Goal: Transaction & Acquisition: Purchase product/service

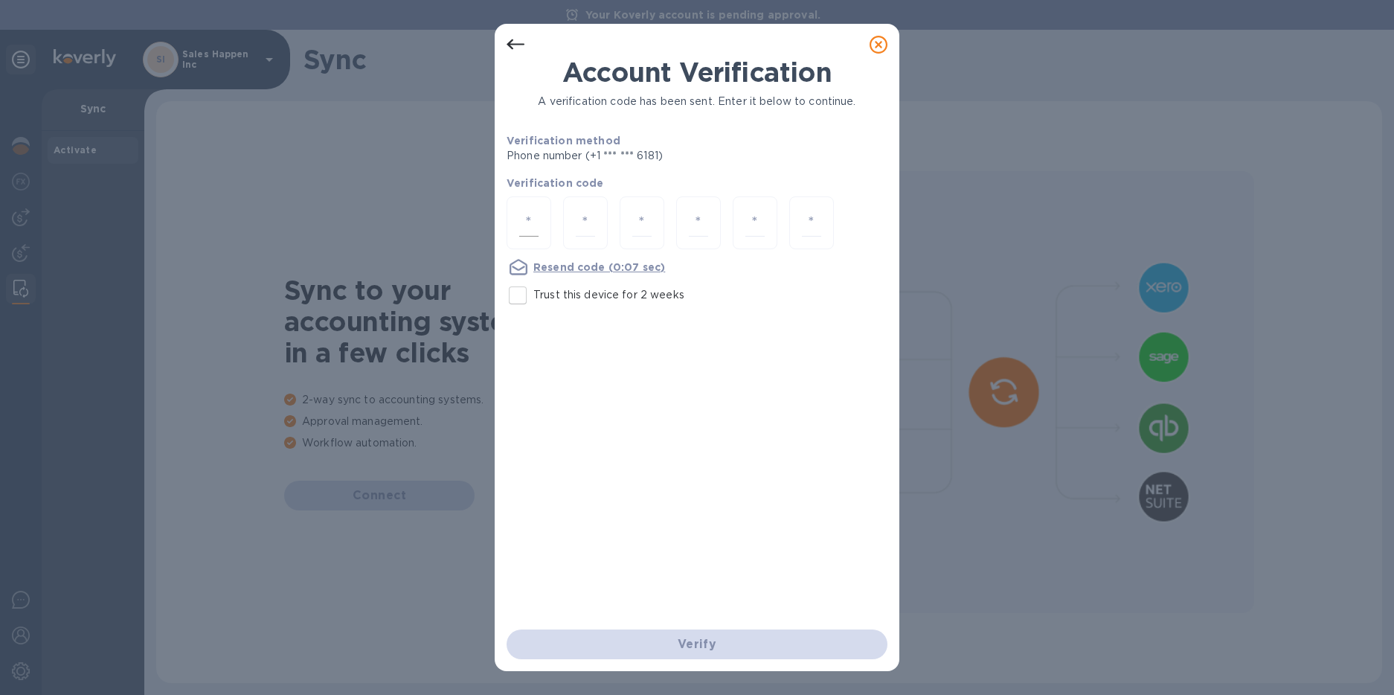
click at [527, 219] on input "number" at bounding box center [528, 223] width 19 height 28
type input "6"
type input "9"
type input "1"
type input "8"
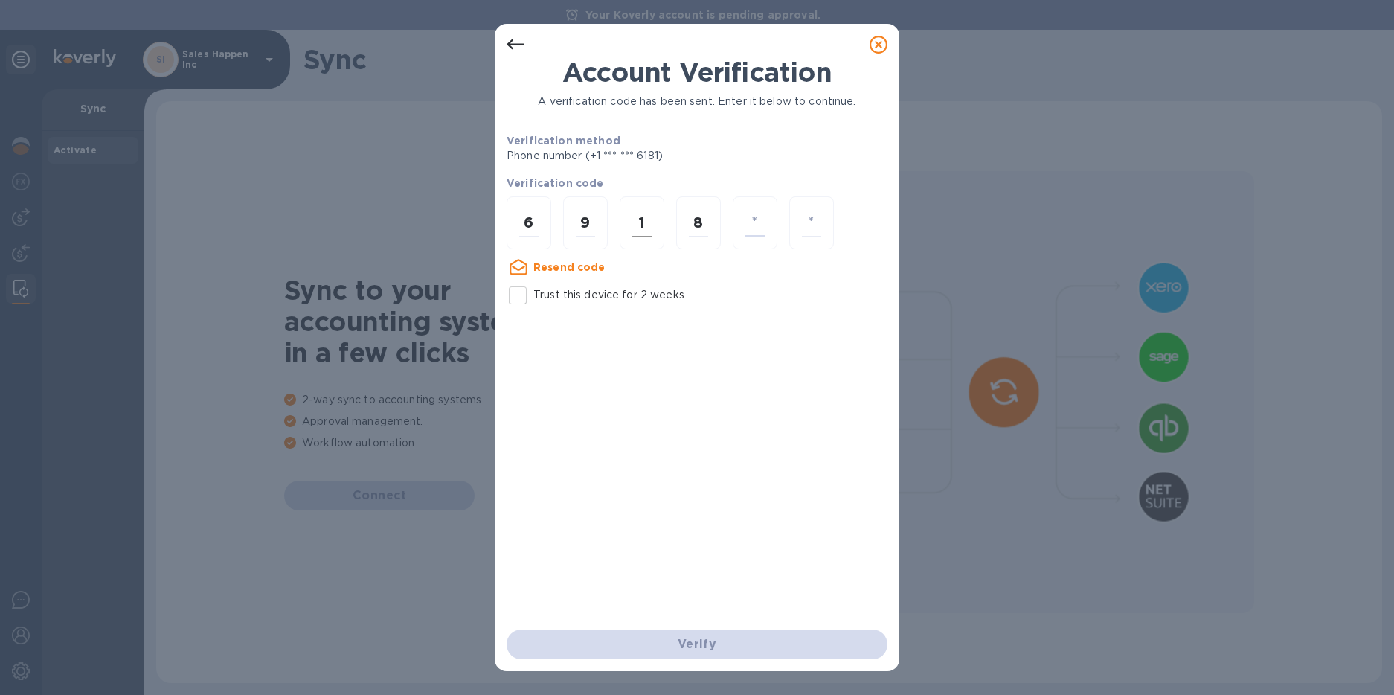
type input "2"
type input "3"
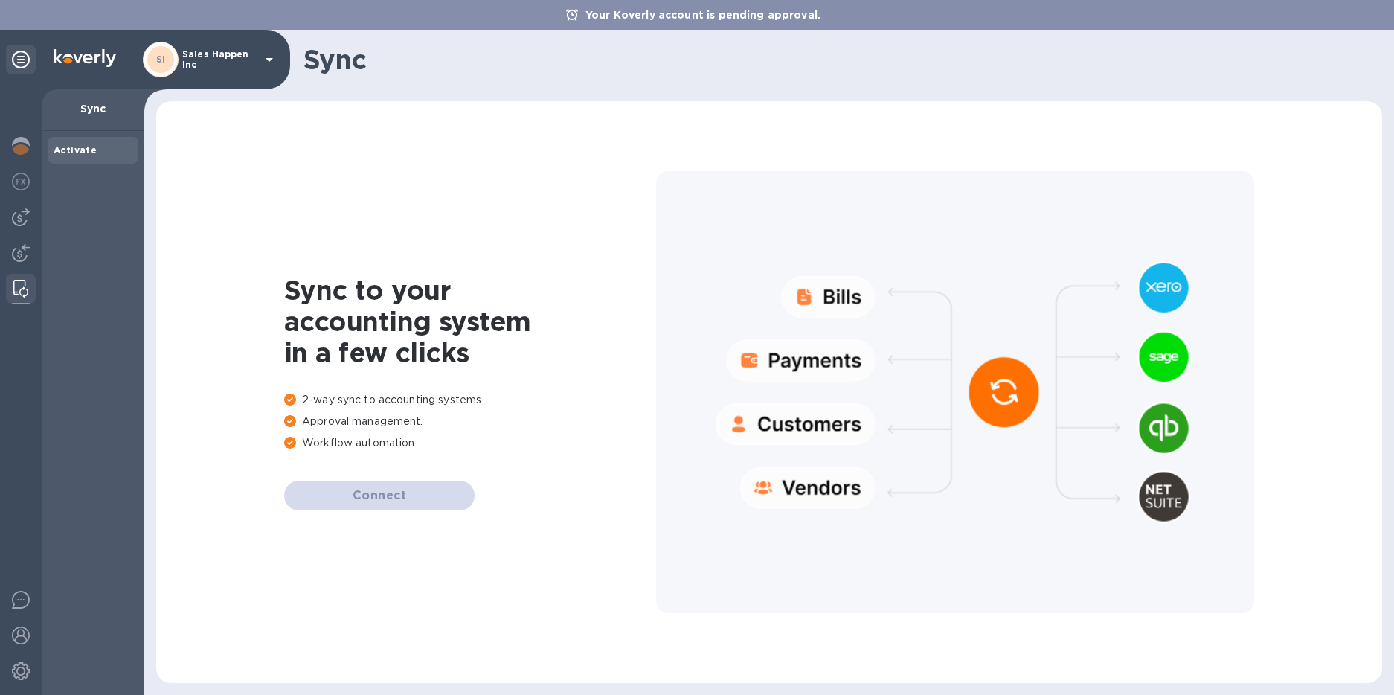
click at [271, 57] on icon at bounding box center [269, 60] width 18 height 18
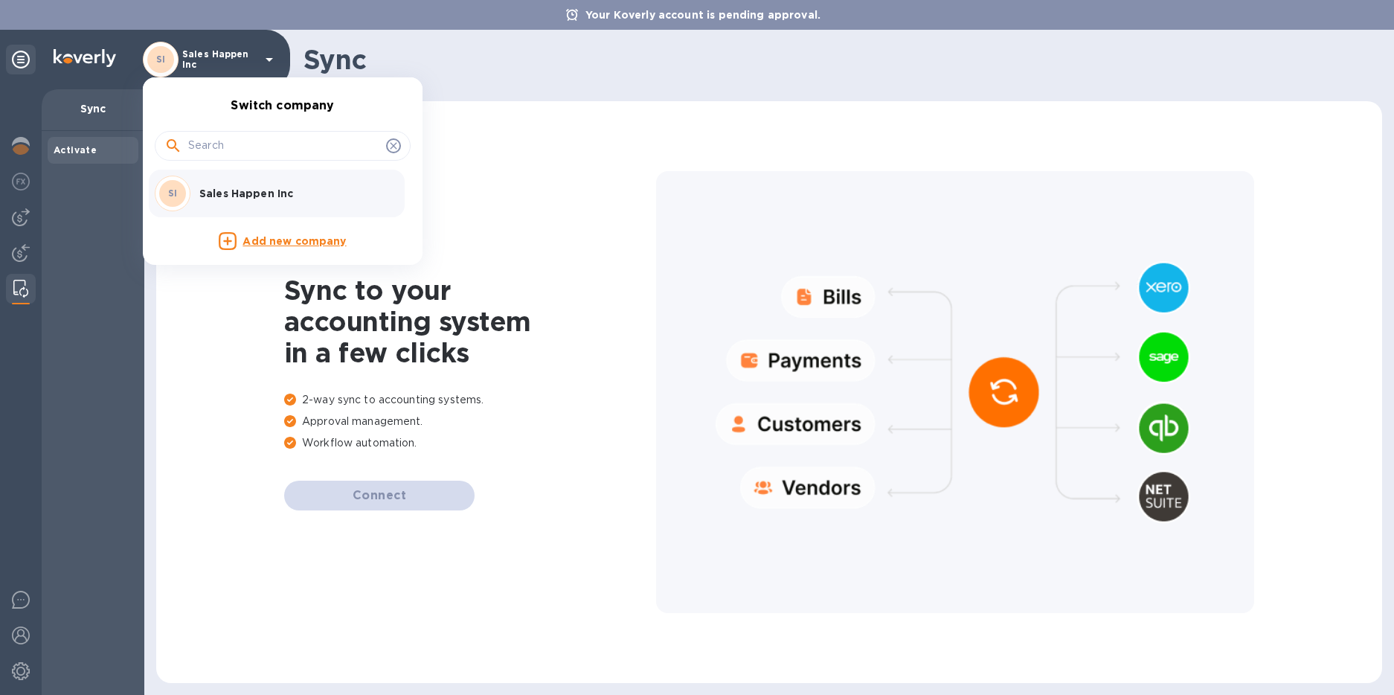
click at [271, 57] on div at bounding box center [697, 347] width 1394 height 695
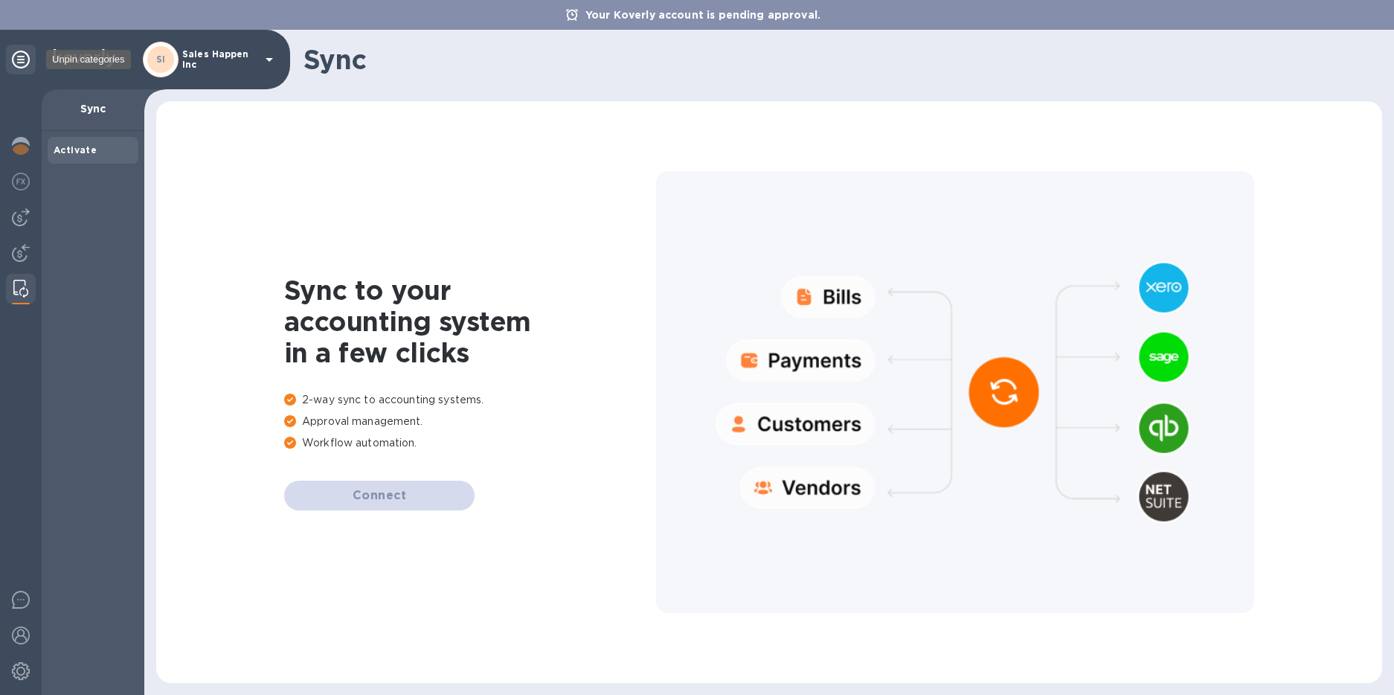
click at [18, 62] on icon at bounding box center [21, 60] width 18 height 18
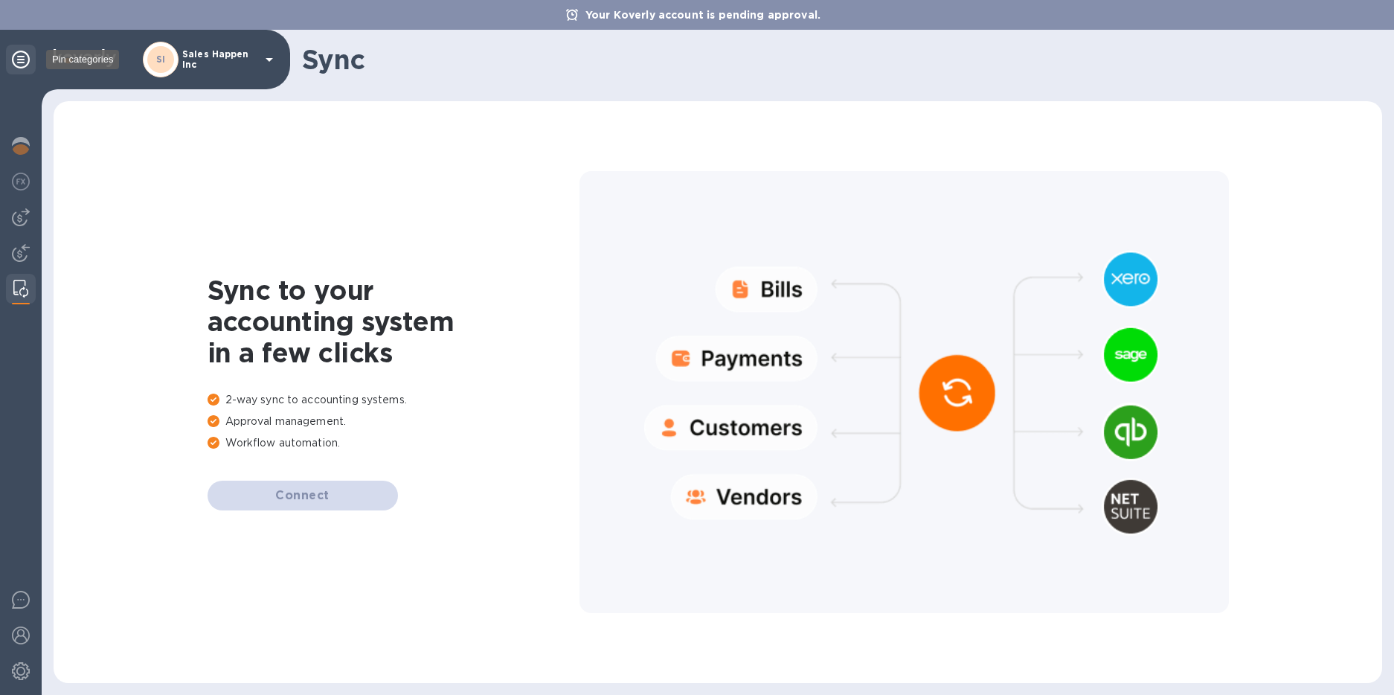
click at [18, 62] on icon at bounding box center [21, 60] width 18 height 18
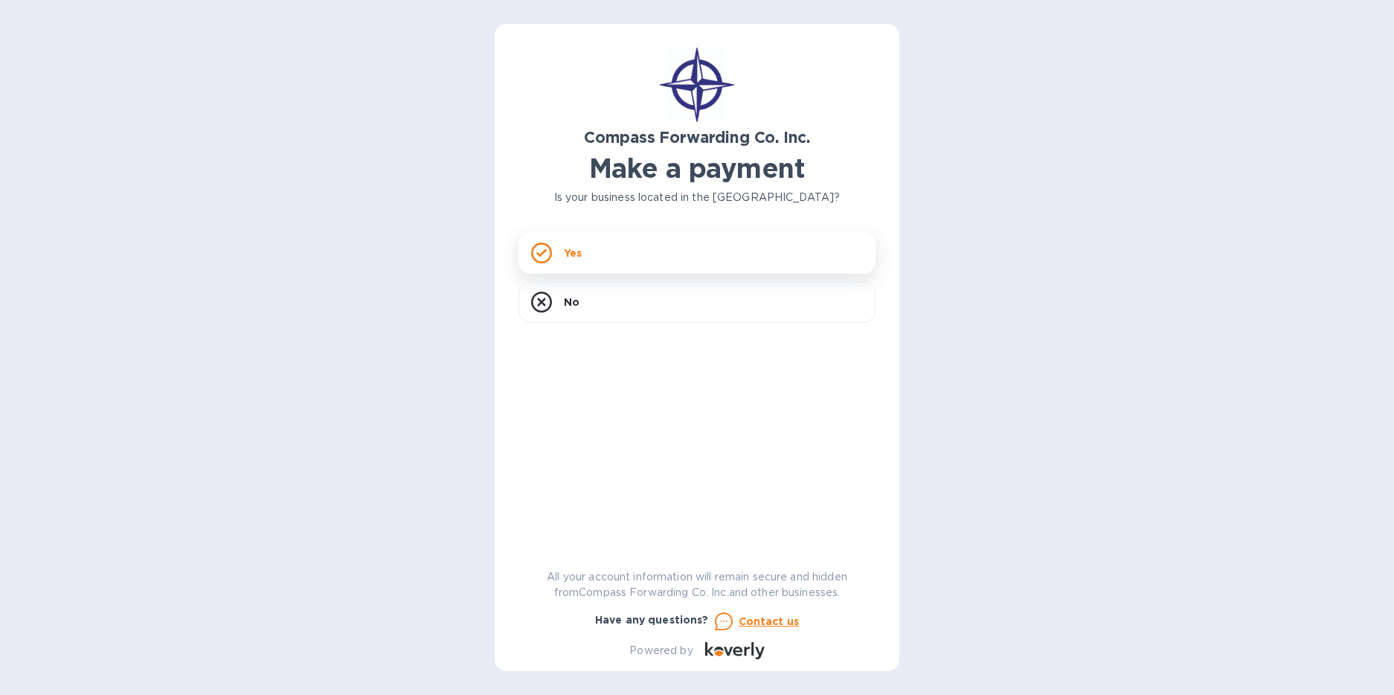
click at [547, 255] on icon at bounding box center [541, 252] width 21 height 21
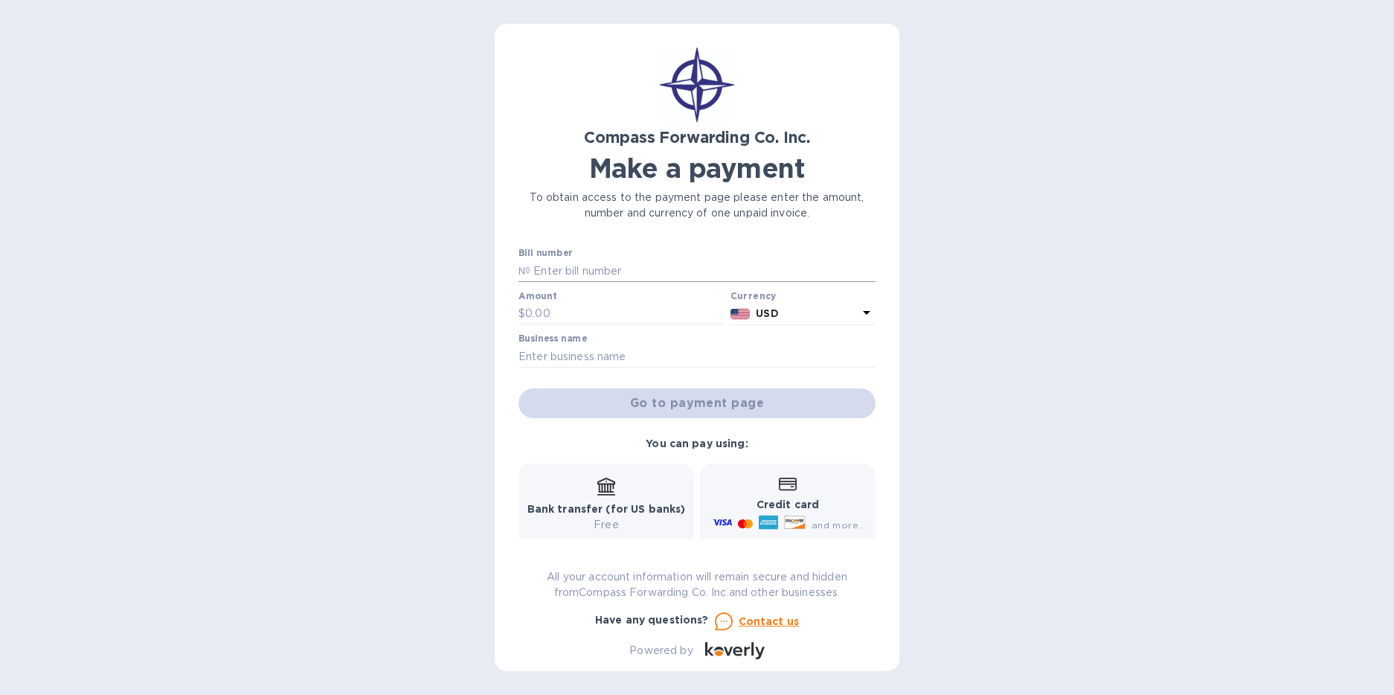
click at [562, 274] on input "text" at bounding box center [702, 271] width 345 height 22
type input "SCHISI00065329/A"
click at [547, 302] on input "text" at bounding box center [624, 311] width 199 height 22
type input "7,730.73"
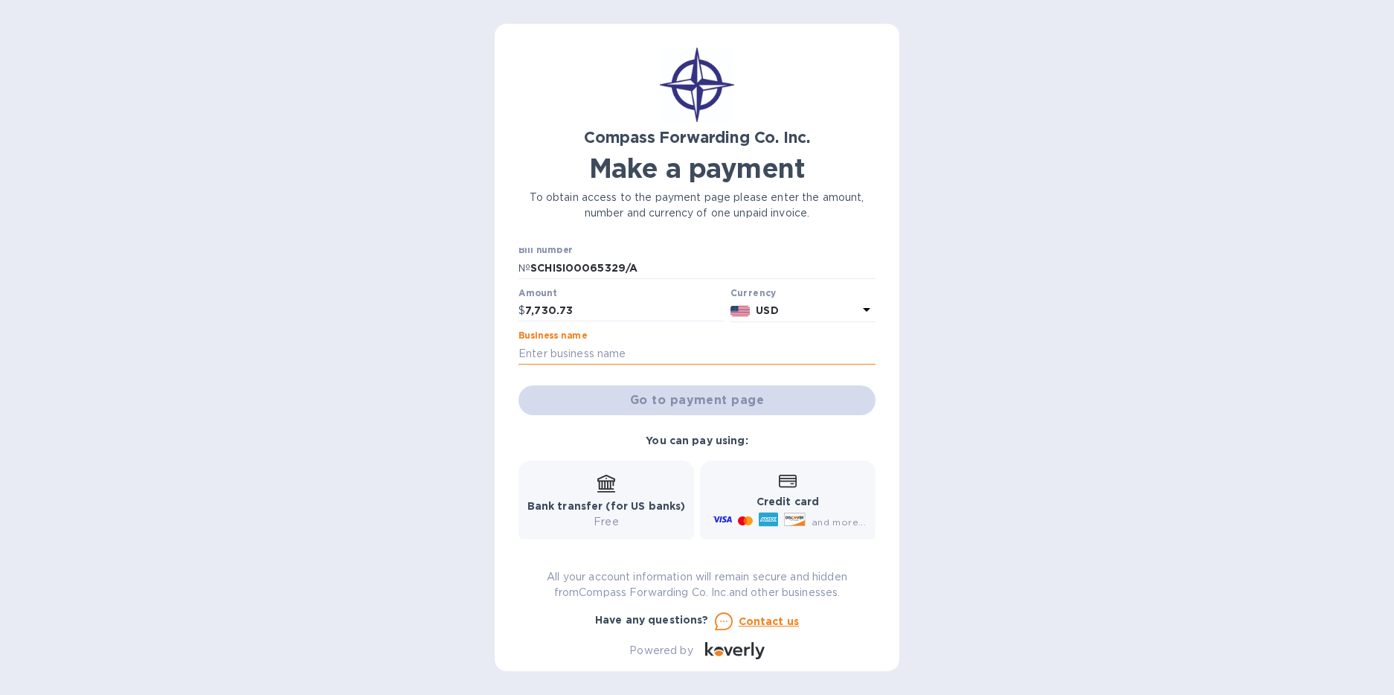
click at [536, 351] on input "text" at bounding box center [696, 353] width 357 height 22
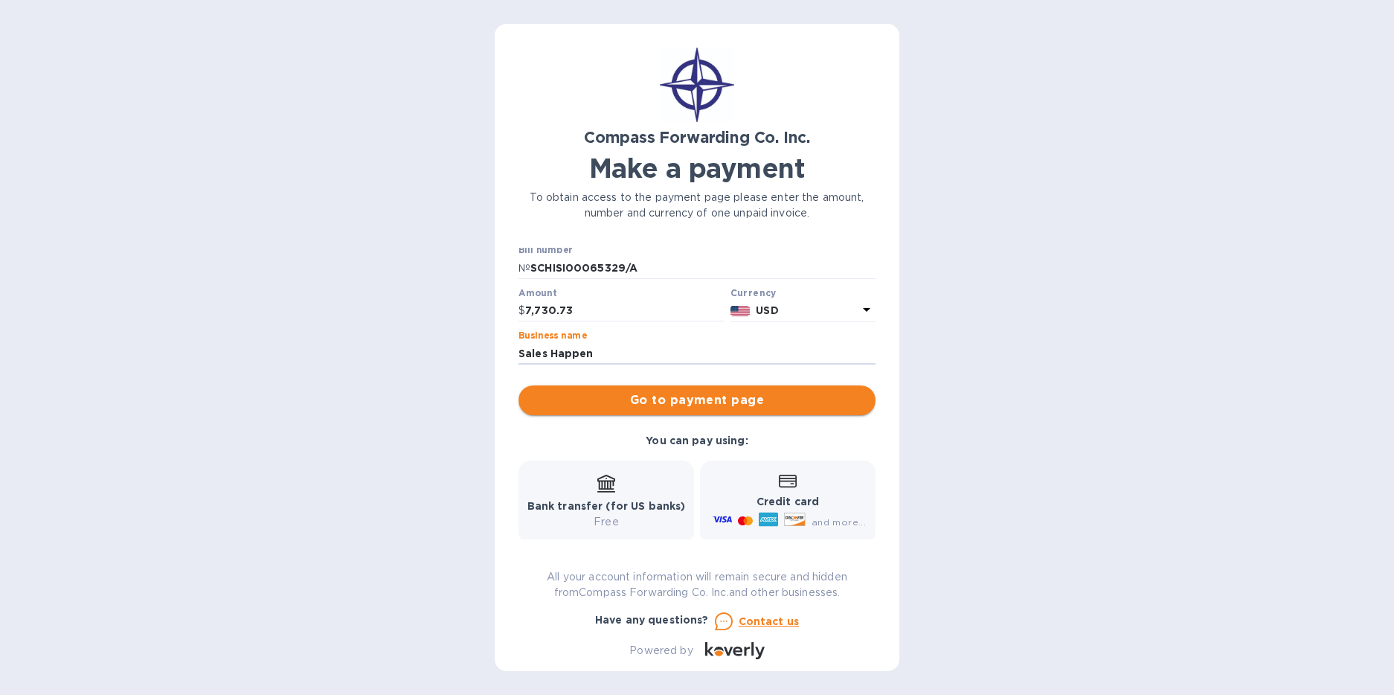
type input "Sales Happen"
click at [731, 406] on span "Go to payment page" at bounding box center [696, 400] width 333 height 18
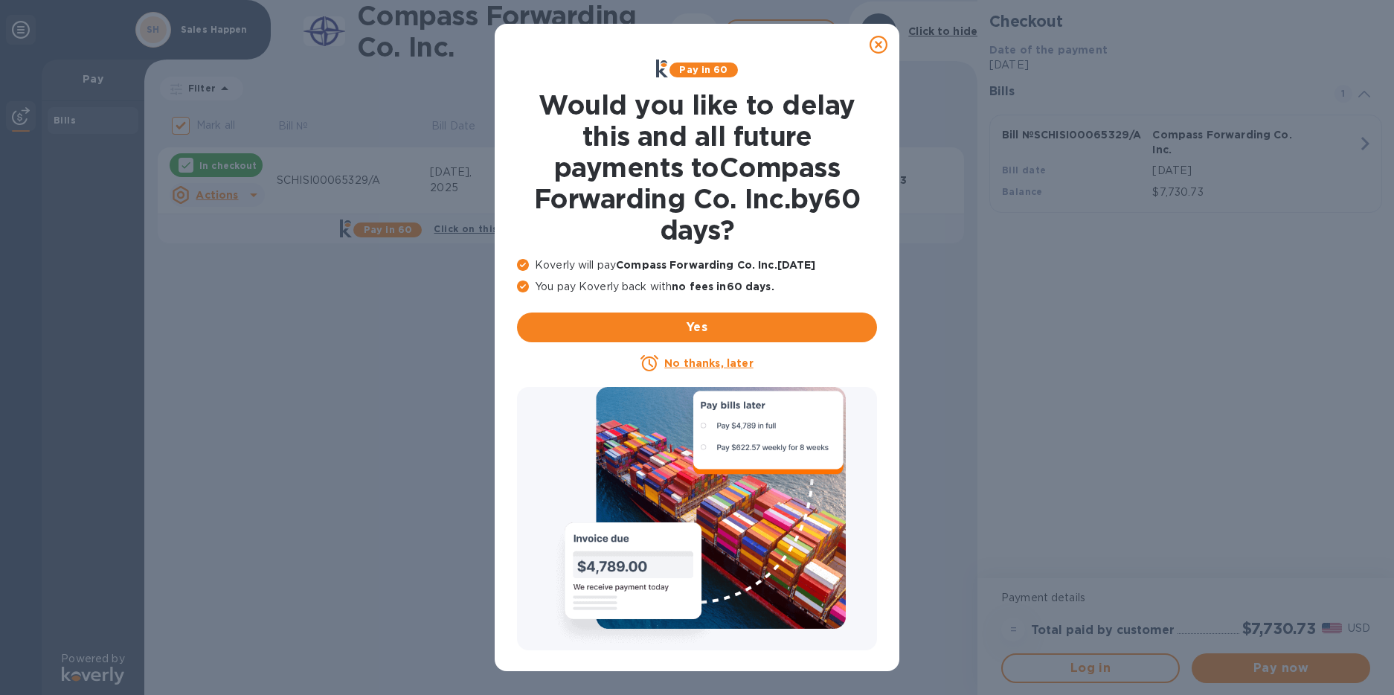
click at [711, 362] on u "No thanks, later" at bounding box center [708, 363] width 89 height 12
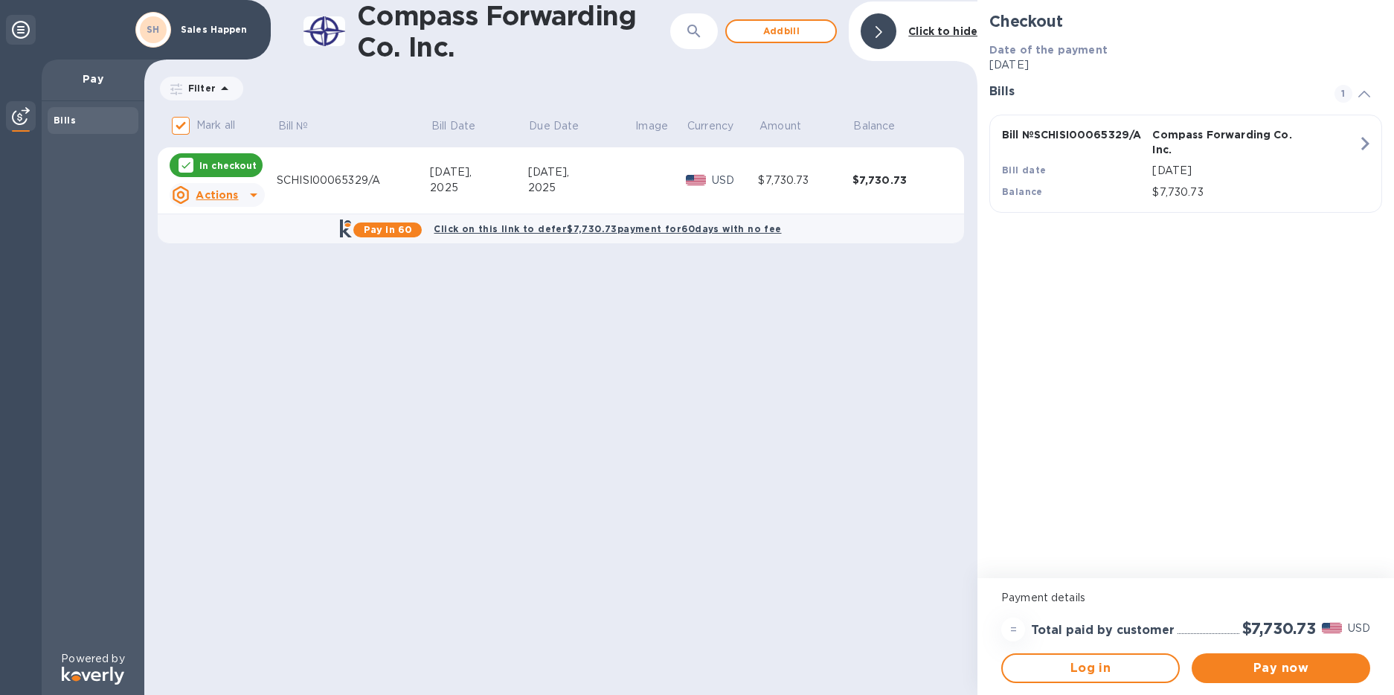
click at [252, 190] on icon at bounding box center [254, 195] width 18 height 18
click at [252, 190] on div at bounding box center [697, 347] width 1394 height 695
click at [761, 37] on span "Add bill" at bounding box center [781, 31] width 85 height 18
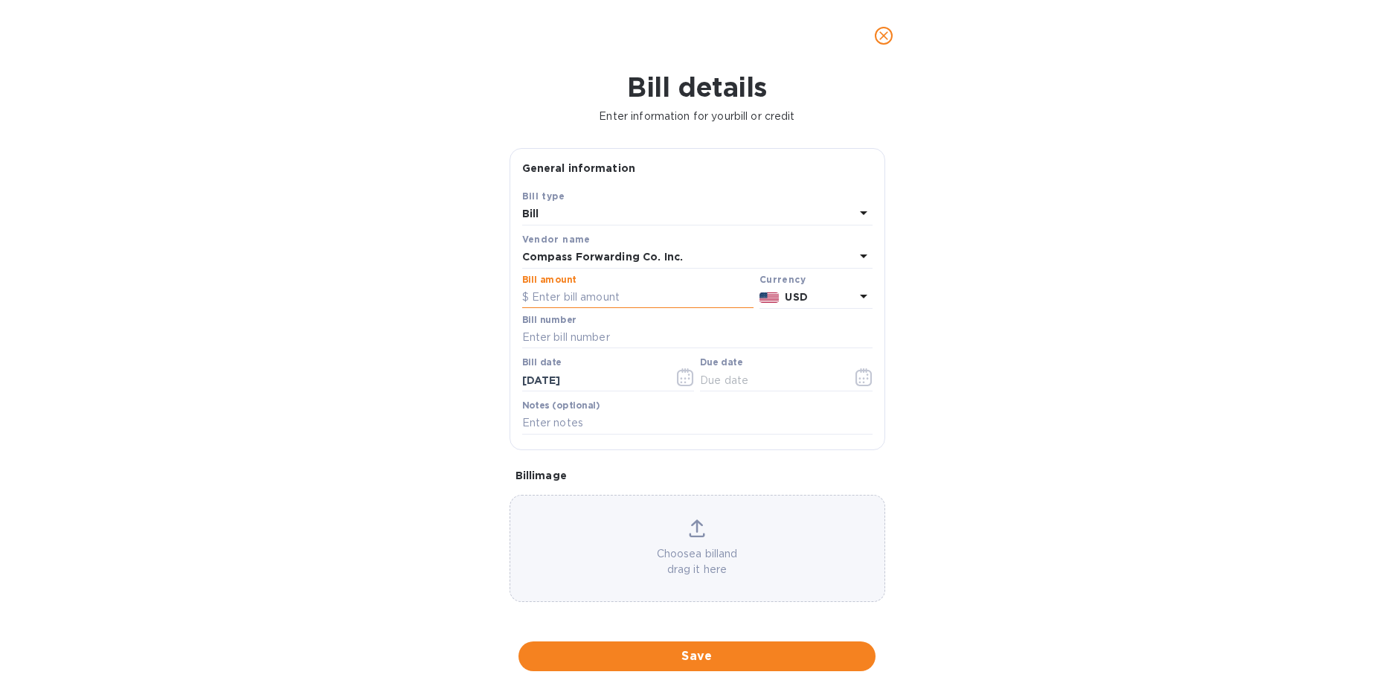
click at [545, 298] on input "text" at bounding box center [637, 297] width 231 height 22
type input "9,522.60"
click at [562, 337] on input "text" at bounding box center [697, 338] width 350 height 22
type input "SCHISI00065203/A"
click at [582, 425] on input "text" at bounding box center [697, 423] width 350 height 22
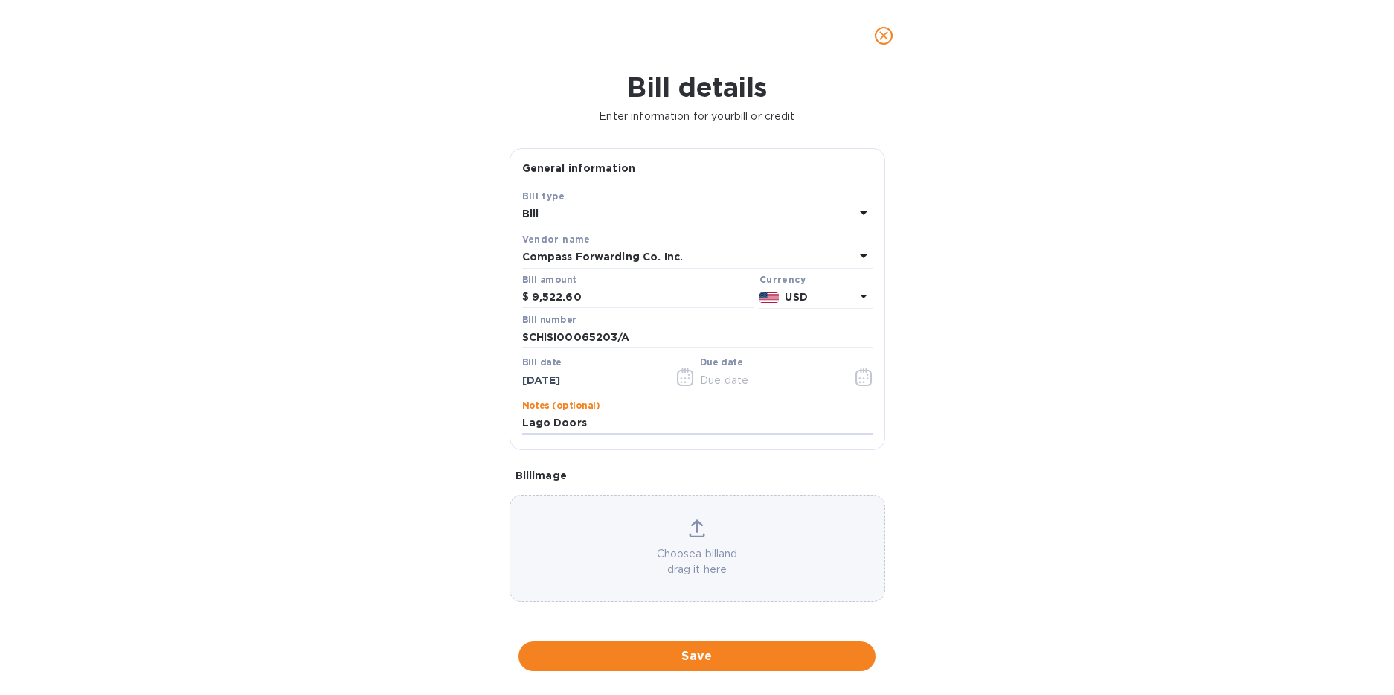
type input "Lago Doors"
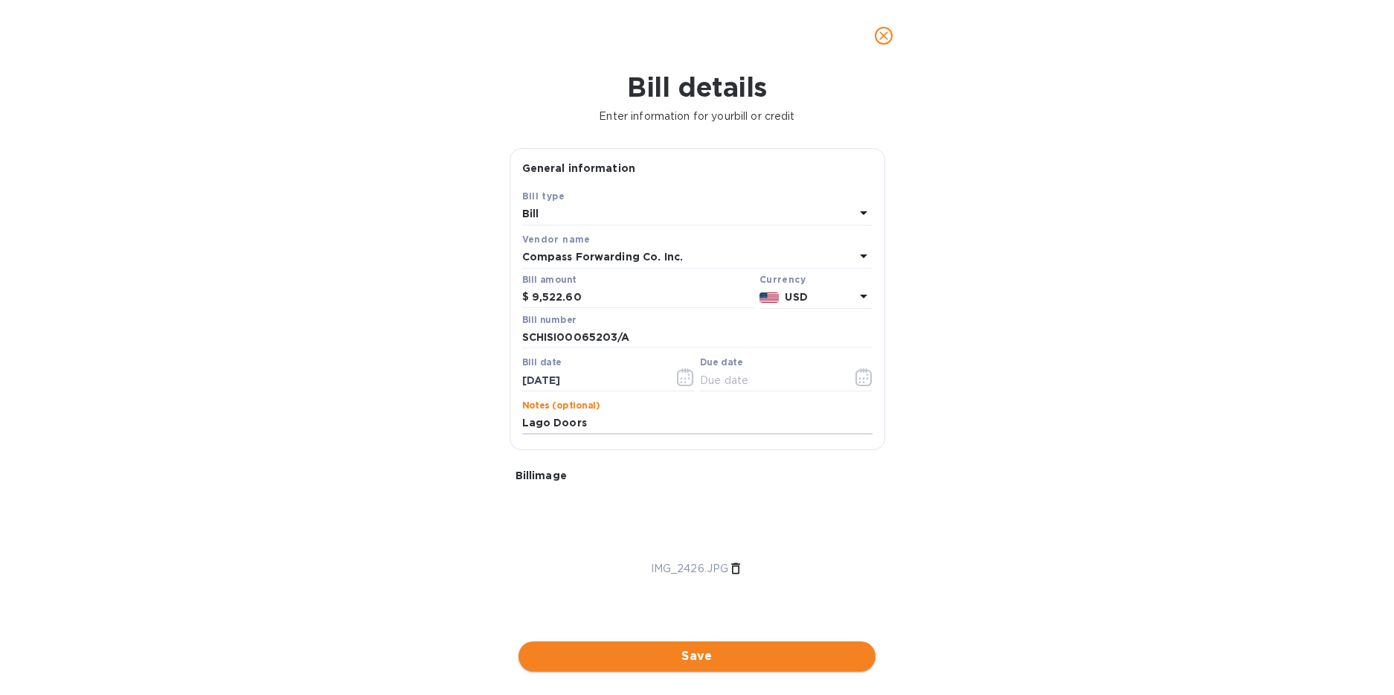
click at [746, 655] on span "Save" at bounding box center [696, 656] width 333 height 18
click at [707, 376] on input "text" at bounding box center [770, 380] width 141 height 22
click at [724, 382] on input "10/62/025_" at bounding box center [770, 380] width 141 height 22
click at [764, 378] on input "10/62/5___" at bounding box center [770, 380] width 141 height 22
type input "10/06/2025"
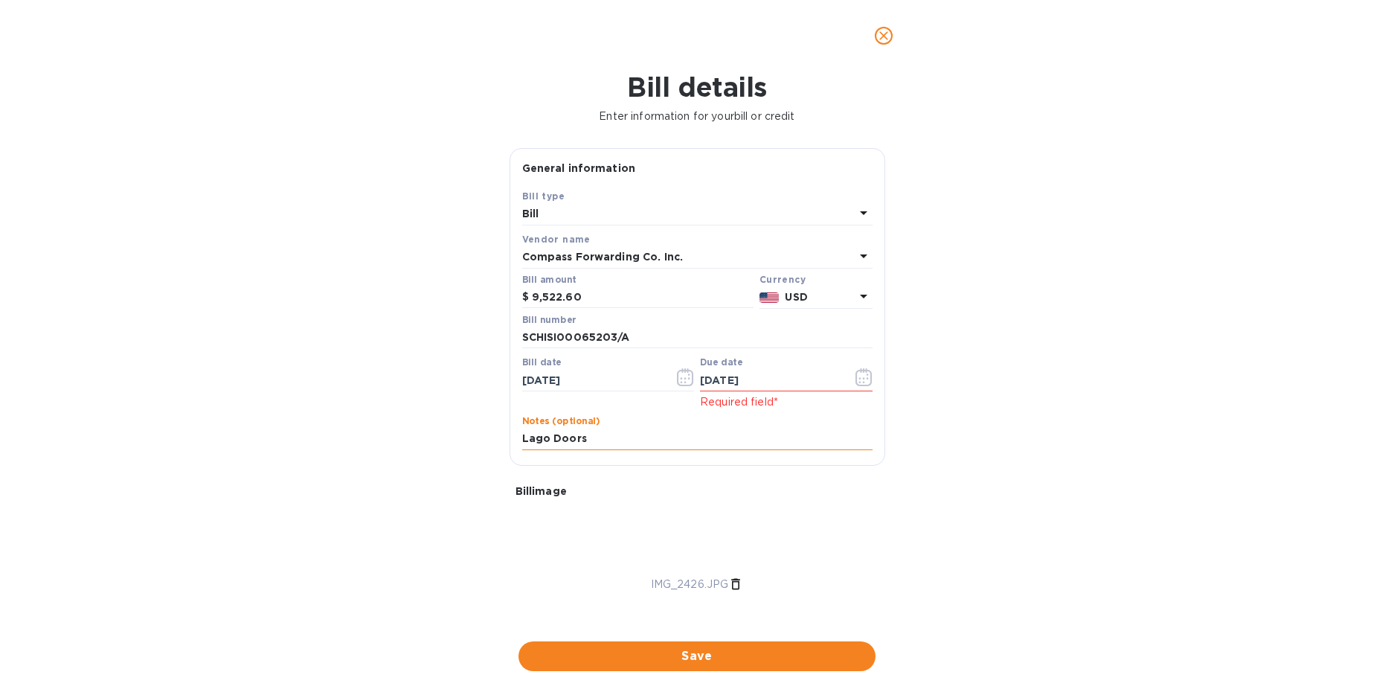
click at [798, 434] on input "Lago Doors" at bounding box center [697, 439] width 350 height 22
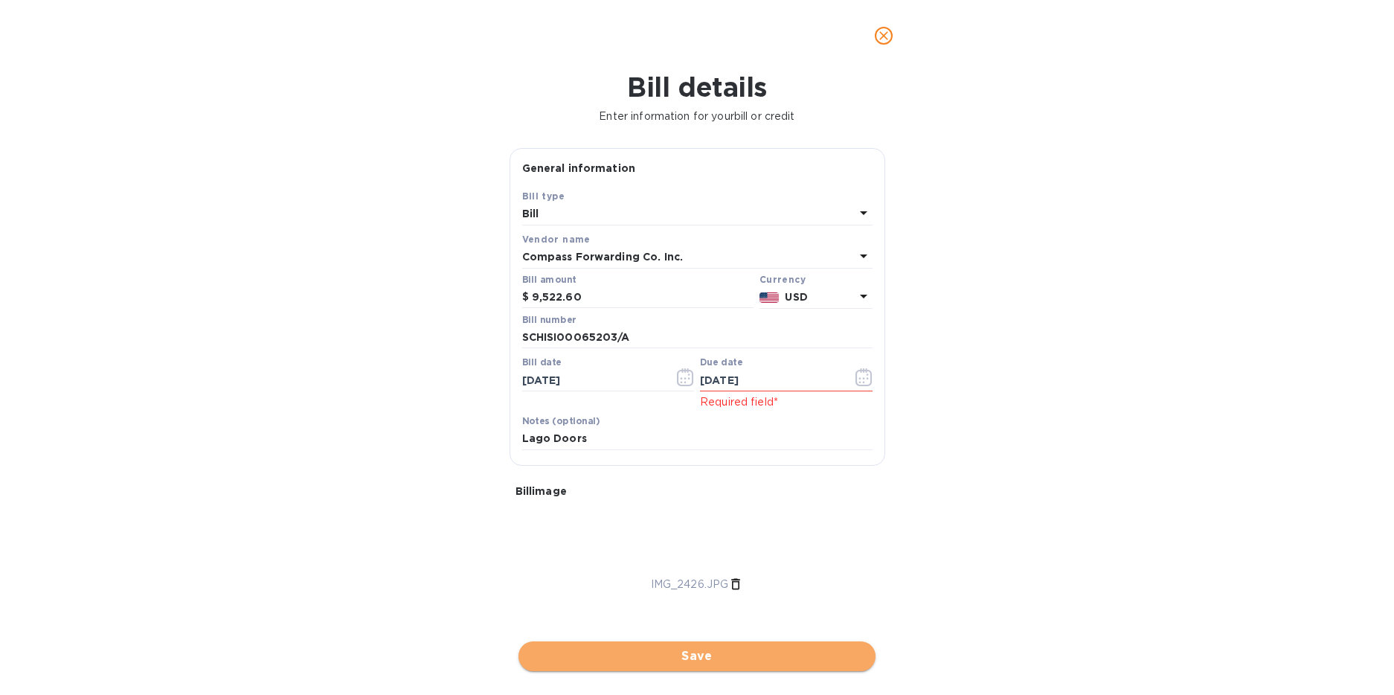
click at [699, 660] on span "Save" at bounding box center [696, 656] width 333 height 18
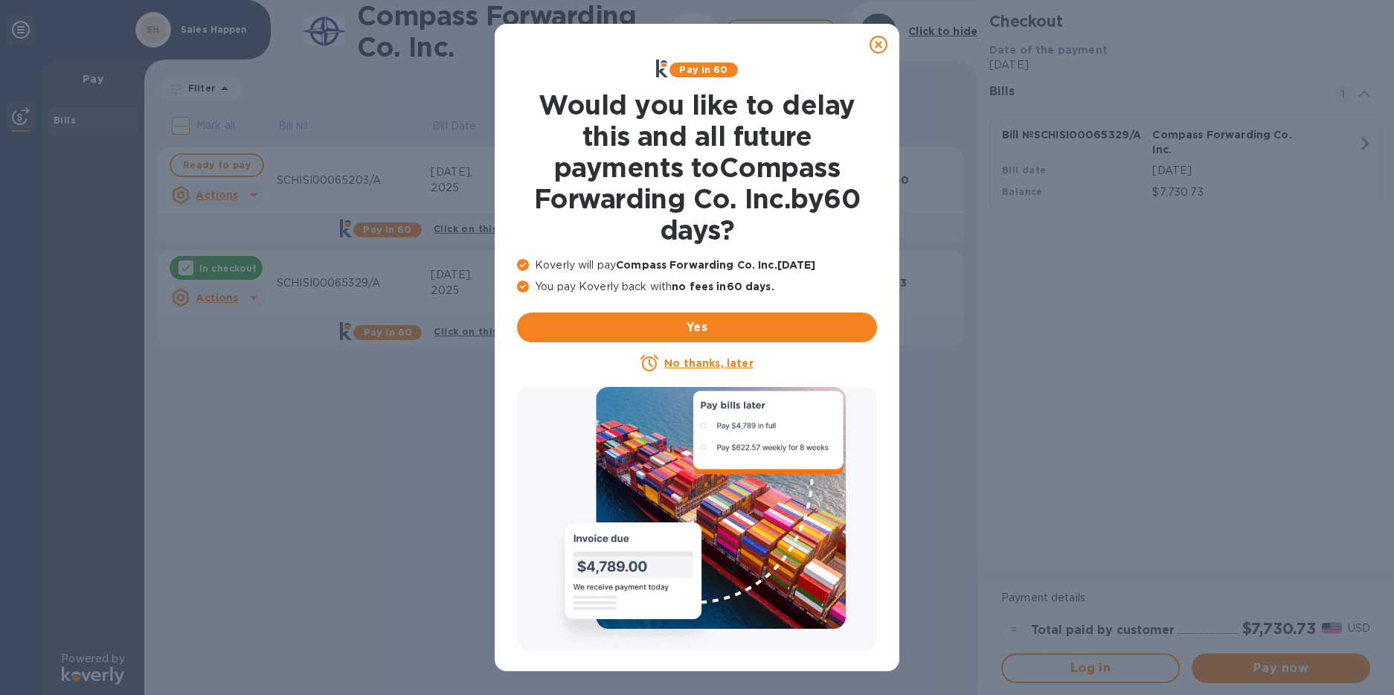
click at [726, 363] on u "No thanks, later" at bounding box center [708, 363] width 89 height 12
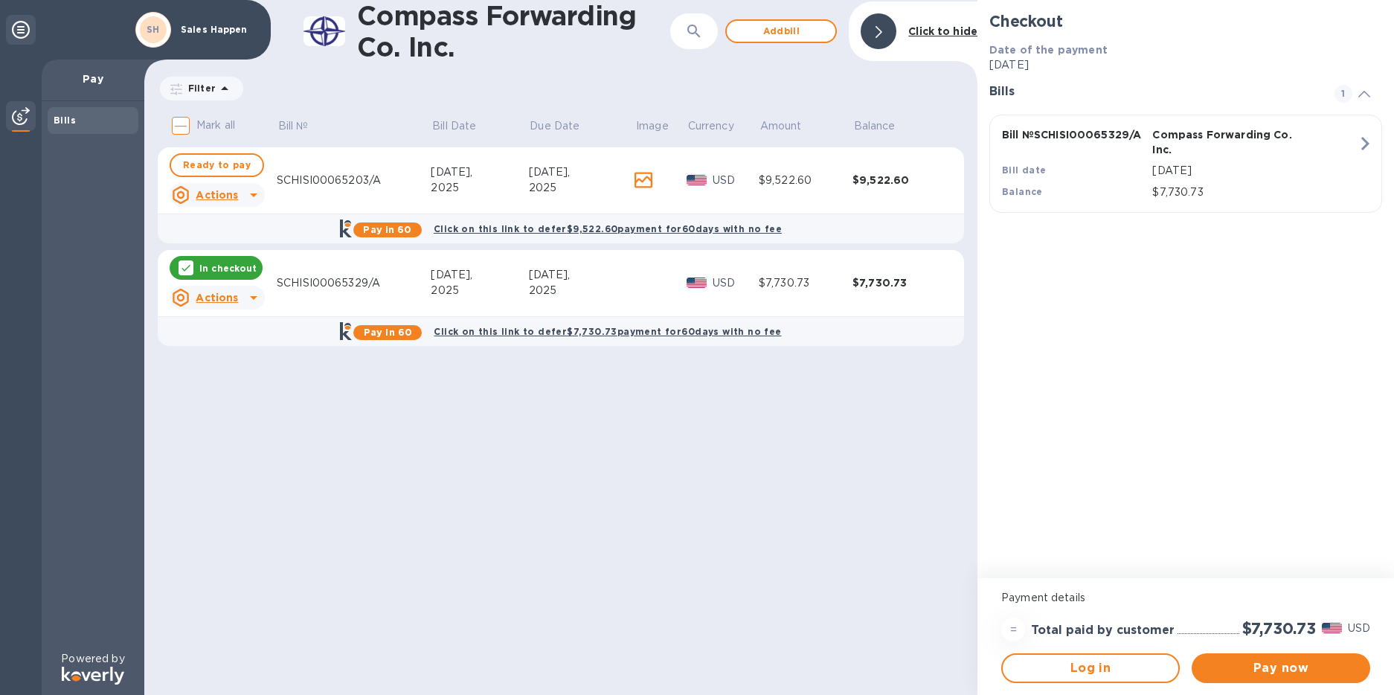
click at [251, 301] on icon at bounding box center [254, 298] width 18 height 18
click at [240, 366] on div "Open bill" at bounding box center [236, 359] width 56 height 24
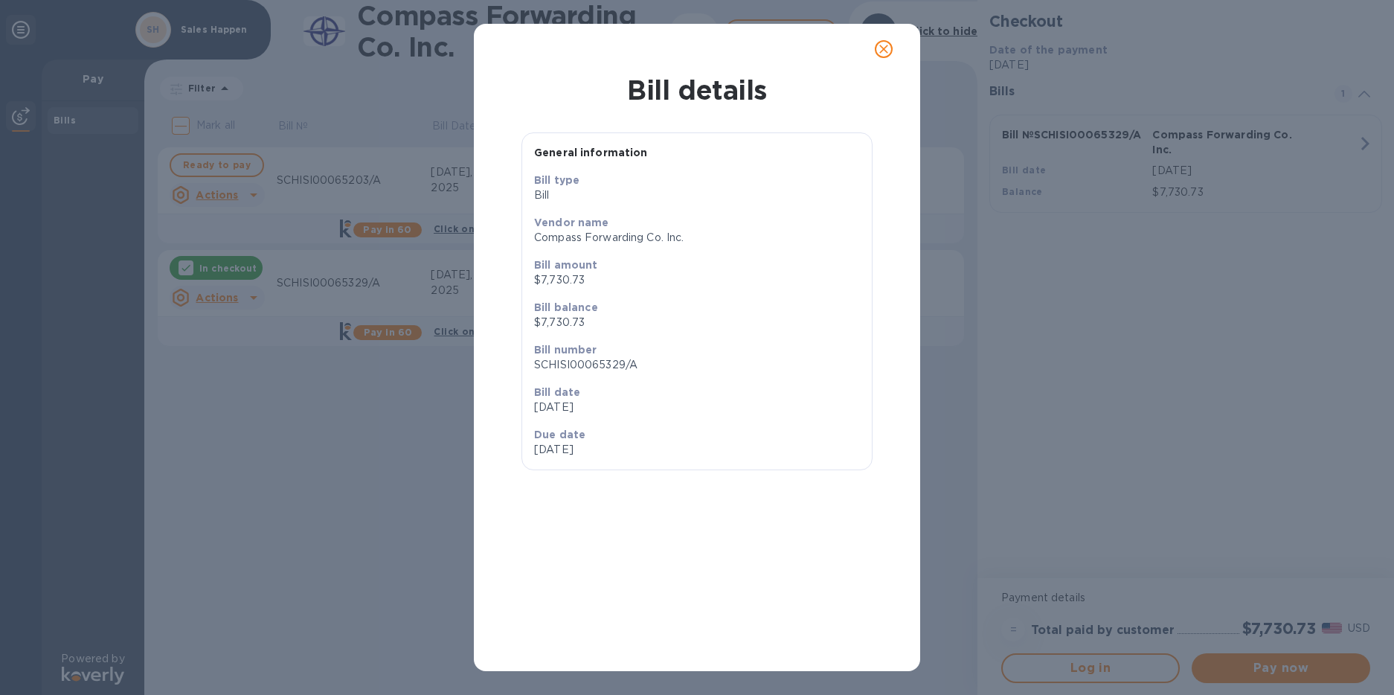
click at [887, 45] on icon "close" at bounding box center [883, 49] width 15 height 15
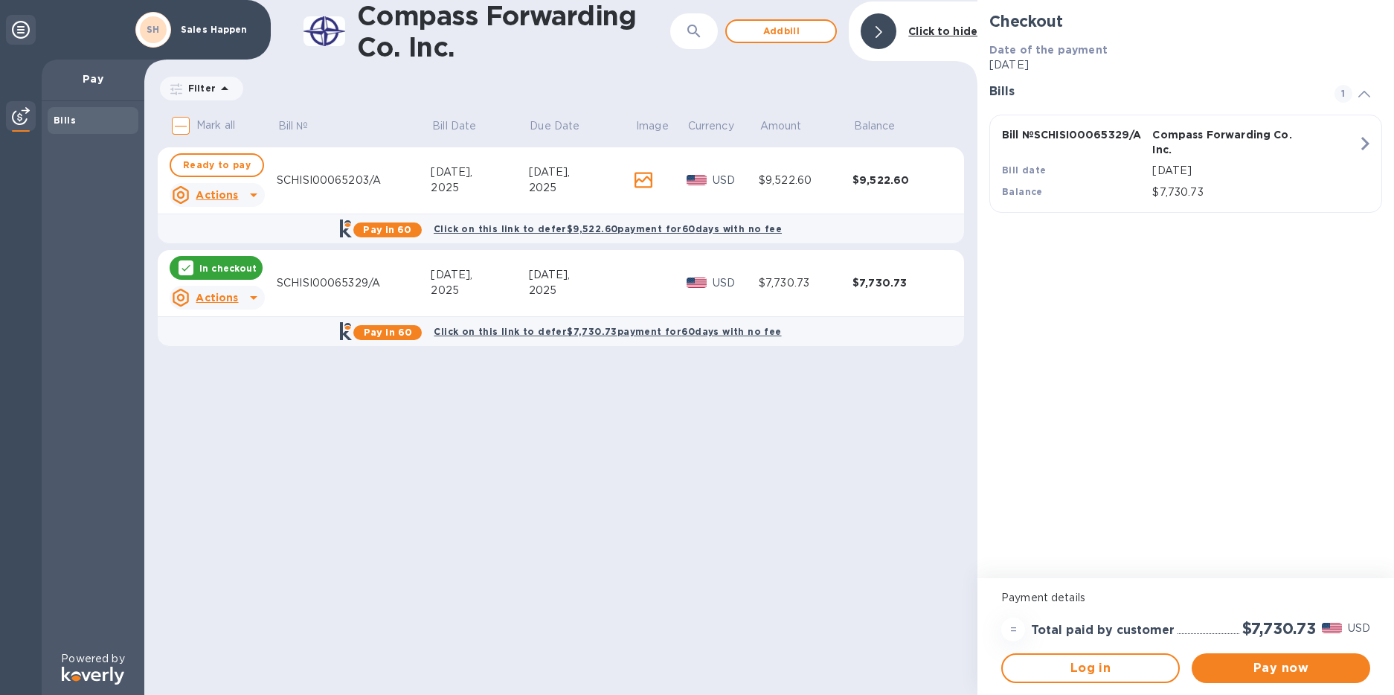
click at [179, 121] on input "Mark all" at bounding box center [180, 125] width 31 height 31
checkbox input "true"
click at [1230, 672] on span "Pay now" at bounding box center [1281, 668] width 155 height 18
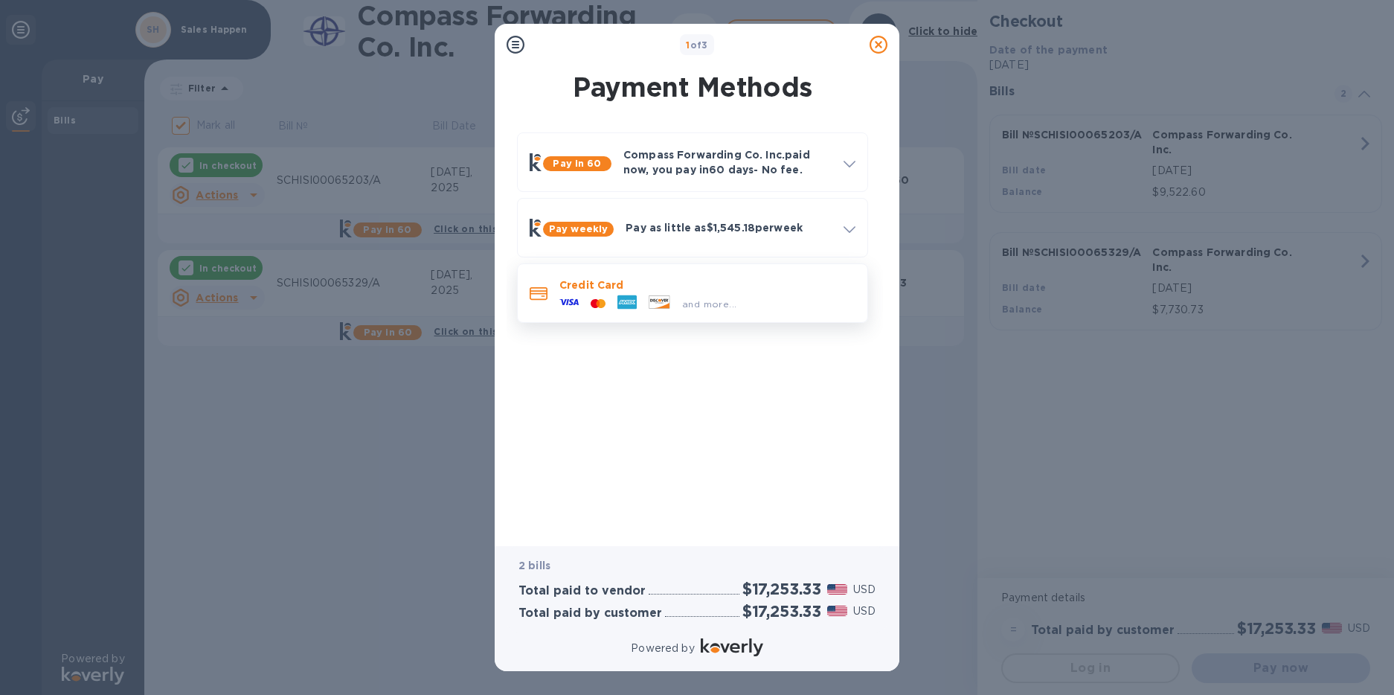
click at [645, 299] on div at bounding box center [659, 303] width 33 height 16
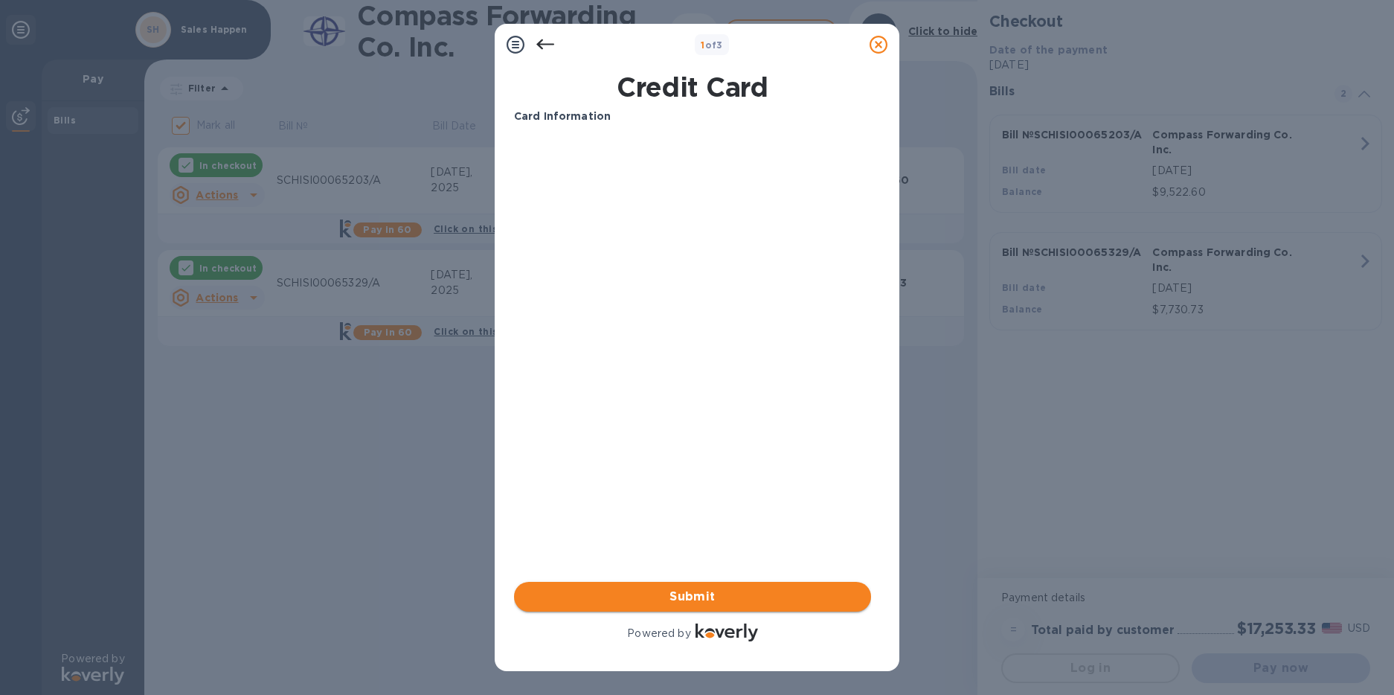
click at [678, 595] on span "Submit" at bounding box center [692, 597] width 333 height 18
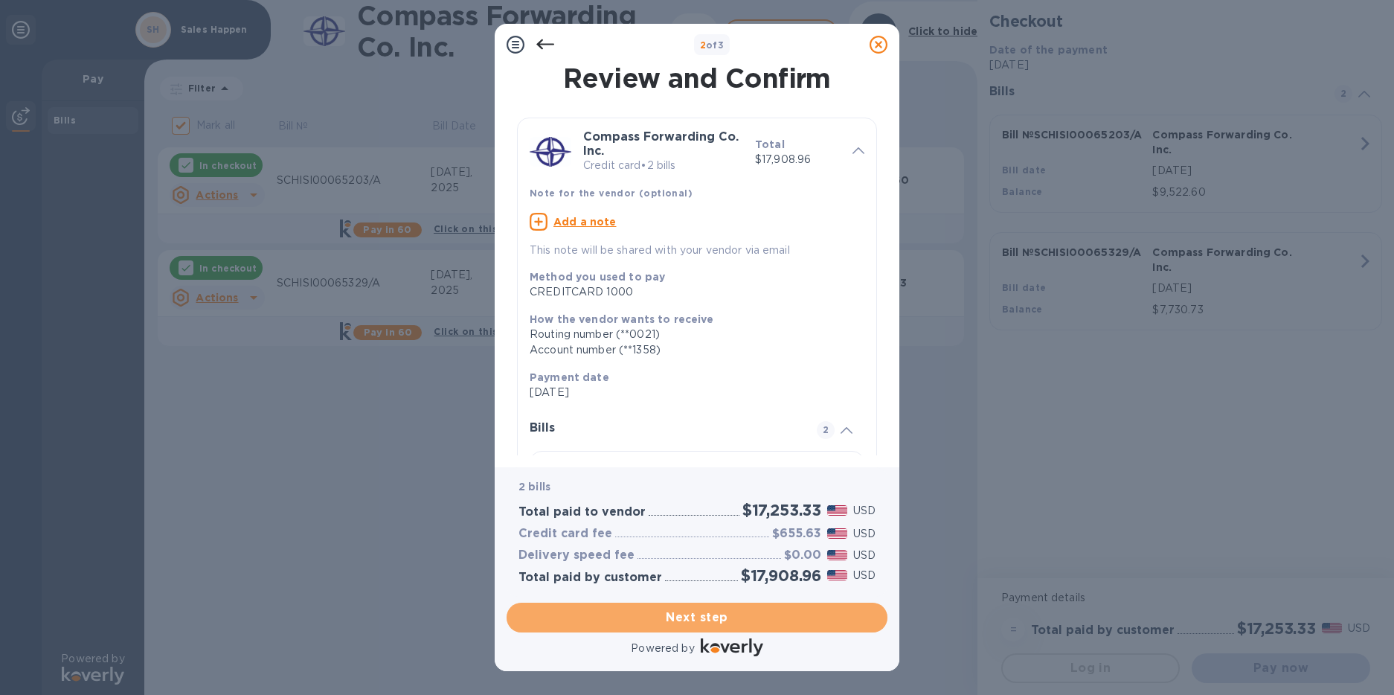
drag, startPoint x: 701, startPoint y: 620, endPoint x: 849, endPoint y: 472, distance: 209.3
click at [863, 617] on span "Next step" at bounding box center [696, 617] width 357 height 18
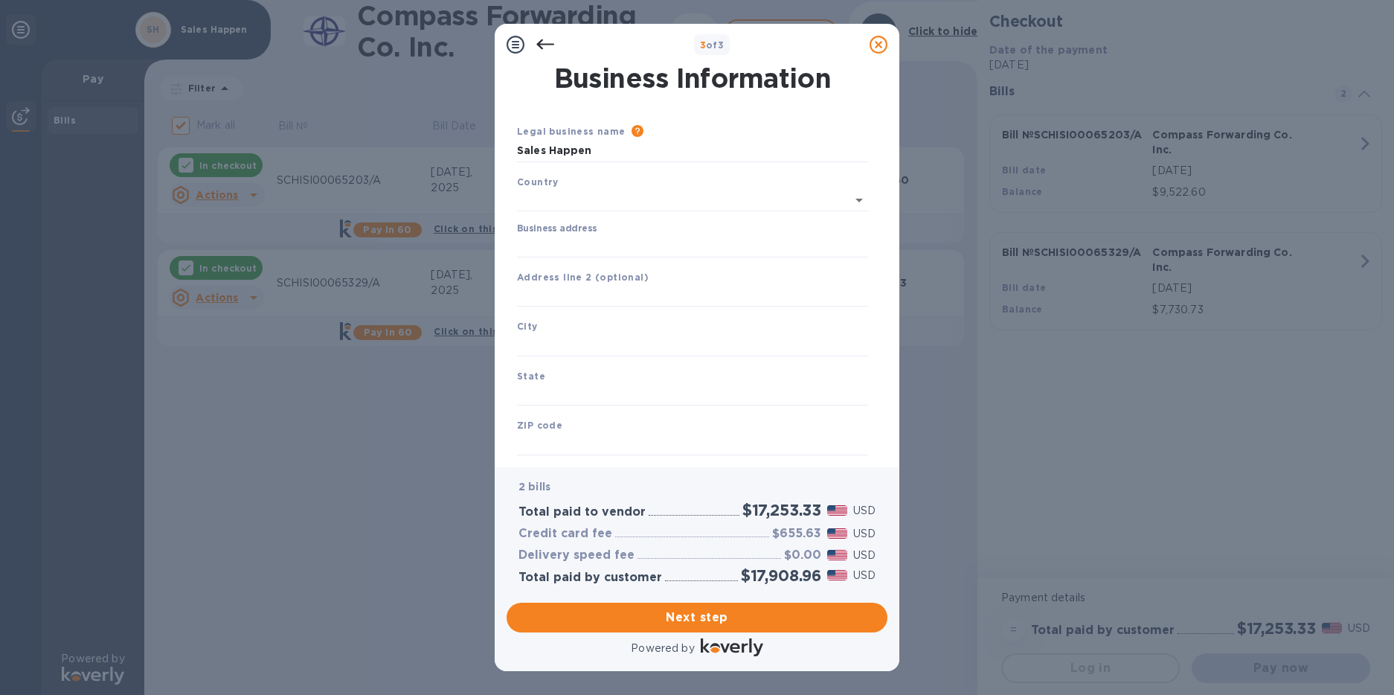
type input "United States"
click at [547, 41] on icon at bounding box center [545, 45] width 18 height 18
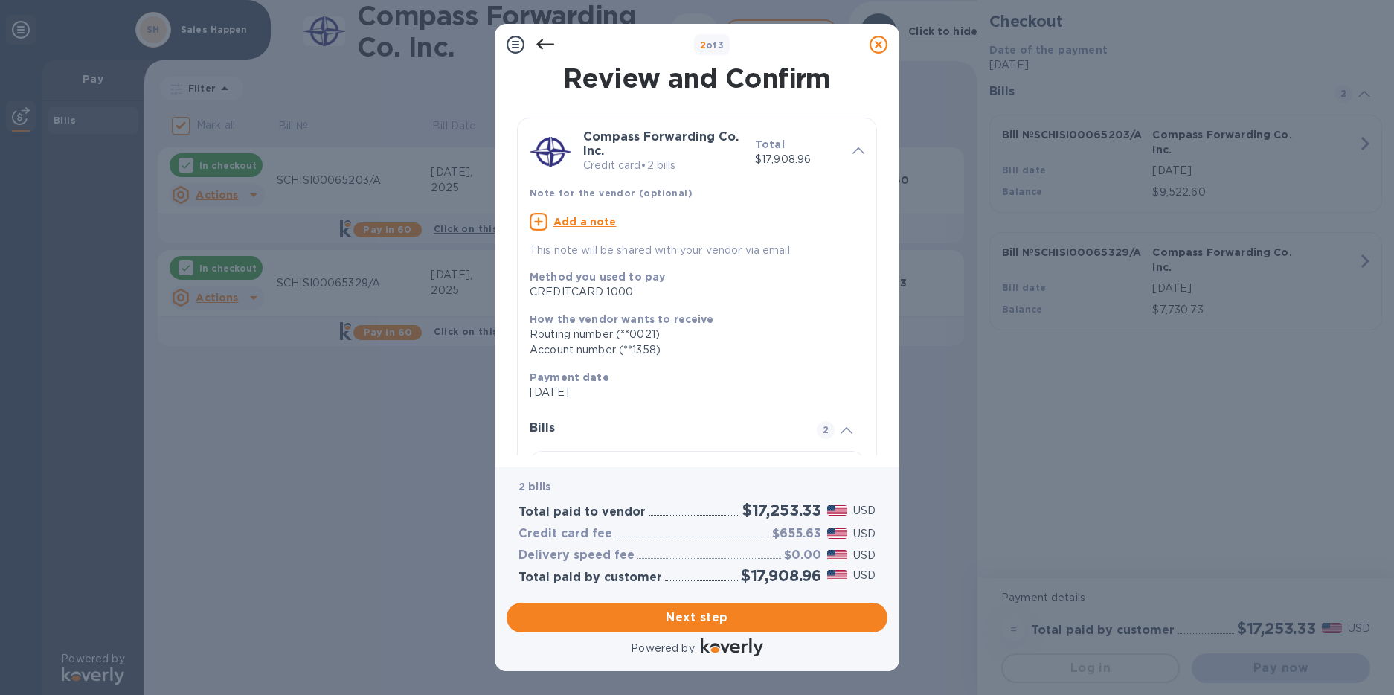
click at [582, 222] on u "Add a note" at bounding box center [584, 222] width 63 height 12
click at [573, 228] on textarea at bounding box center [685, 223] width 311 height 13
click at [573, 222] on textarea "Lago. 2 20' containers" at bounding box center [685, 223] width 311 height 13
type textarea "Lago. 2 - 20' containers"
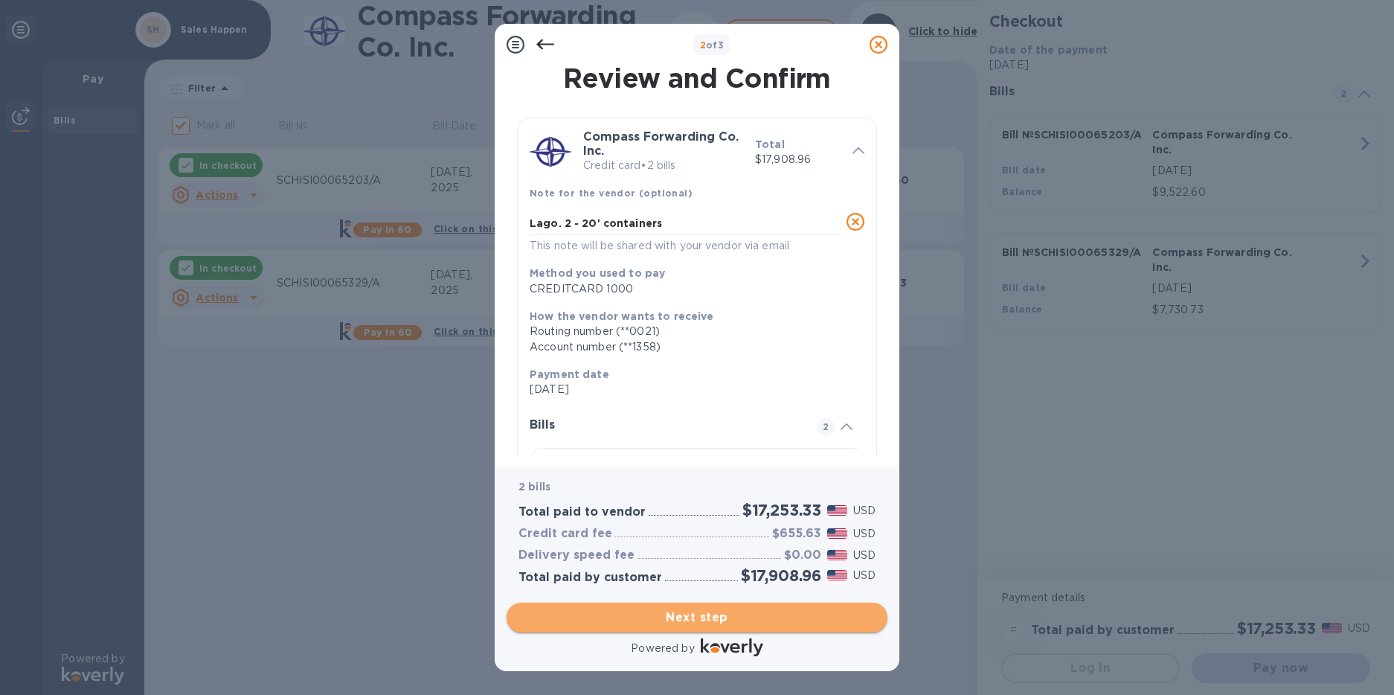
click at [672, 623] on span "Next step" at bounding box center [696, 617] width 357 height 18
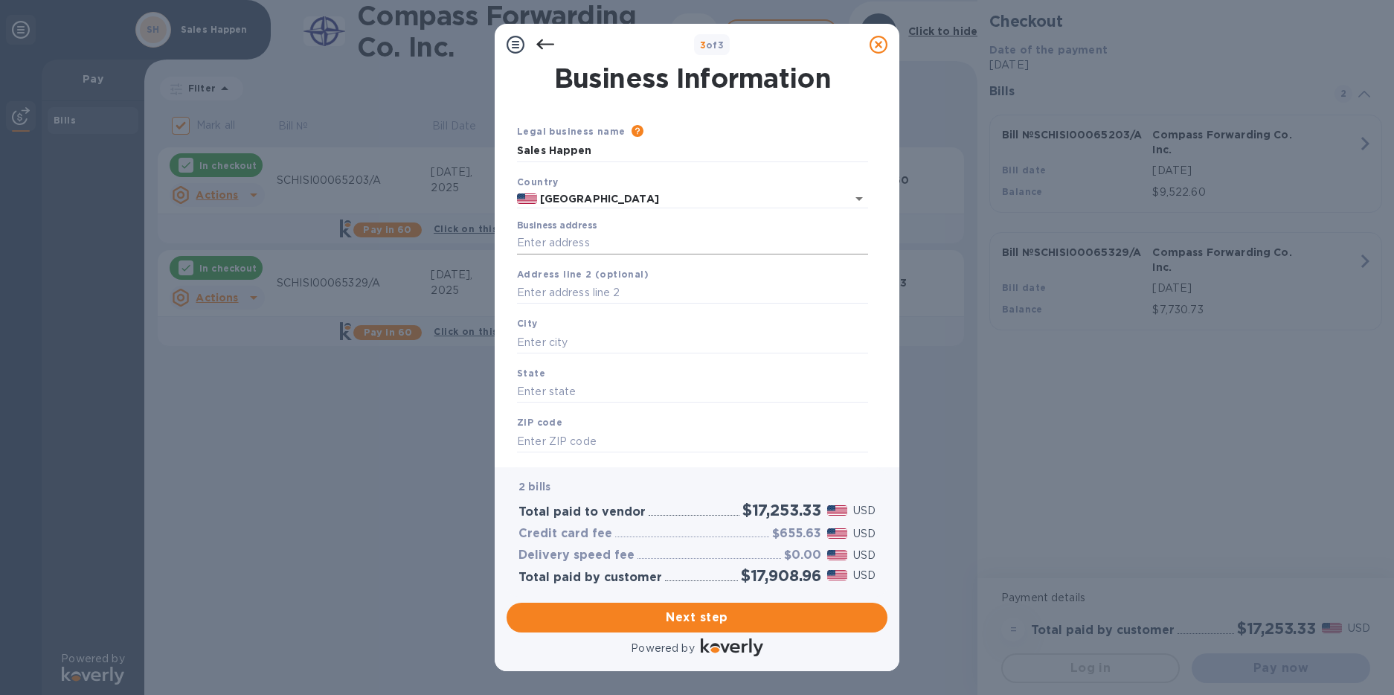
click at [562, 242] on input "Business address" at bounding box center [692, 243] width 351 height 22
type input "1398 E Pineloch Ave"
type input "Orlando"
type input "32806"
click at [633, 618] on span "Next step" at bounding box center [696, 617] width 357 height 18
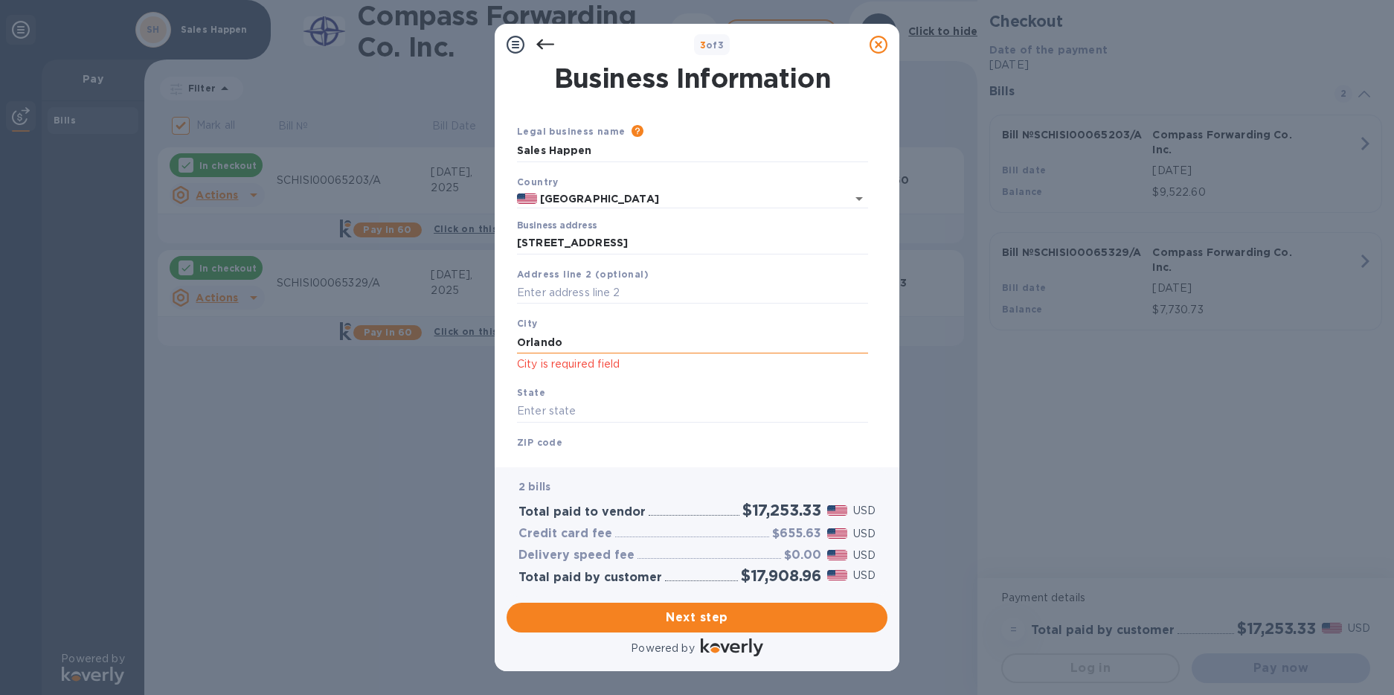
click at [563, 344] on input "Orlando" at bounding box center [692, 342] width 351 height 22
drag, startPoint x: 565, startPoint y: 341, endPoint x: 434, endPoint y: 334, distance: 131.9
click at [434, 334] on div "3 of 3 Business Information Legal business name Please provide the legal name t…" at bounding box center [697, 347] width 1394 height 695
type input "Orlando"
click at [463, 350] on div "3 of 3 Business Information Legal business name Please provide the legal name t…" at bounding box center [697, 347] width 1394 height 695
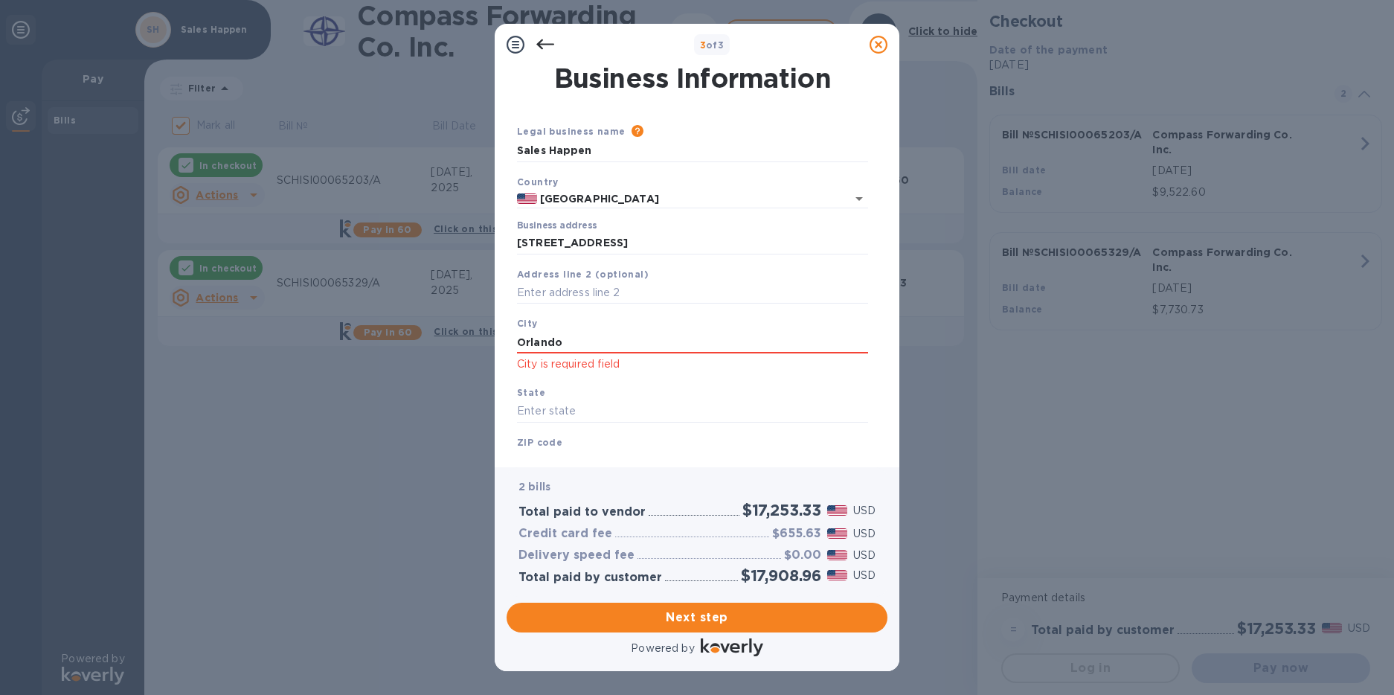
click at [515, 416] on div "State" at bounding box center [692, 404] width 363 height 50
click at [523, 414] on input "text" at bounding box center [692, 411] width 351 height 22
type input "Florida"
click at [527, 440] on b "ZIP code" at bounding box center [539, 442] width 45 height 11
click at [536, 439] on b "ZIP code" at bounding box center [539, 442] width 45 height 11
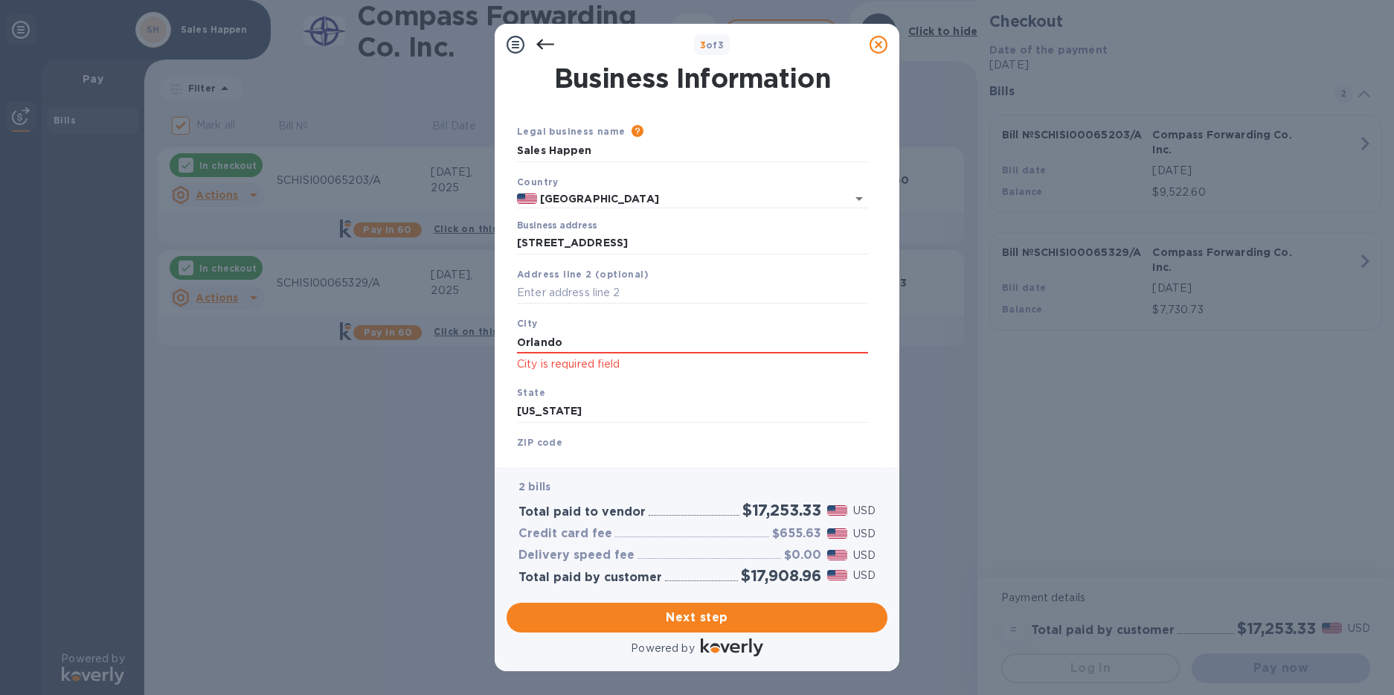
click at [528, 444] on b "ZIP code" at bounding box center [539, 442] width 45 height 11
click at [530, 472] on div "2 bills Total paid to vendor $17,253.33 USD Credit card fee $655.63 USD Deliver…" at bounding box center [697, 531] width 381 height 129
click at [536, 464] on div "2 bills Total paid to vendor $17,253.33 USD Credit card fee $655.63 USD Deliver…" at bounding box center [697, 531] width 387 height 135
click at [539, 446] on b "ZIP code" at bounding box center [539, 442] width 45 height 11
click at [545, 432] on div "ZIP code 32806" at bounding box center [692, 453] width 363 height 50
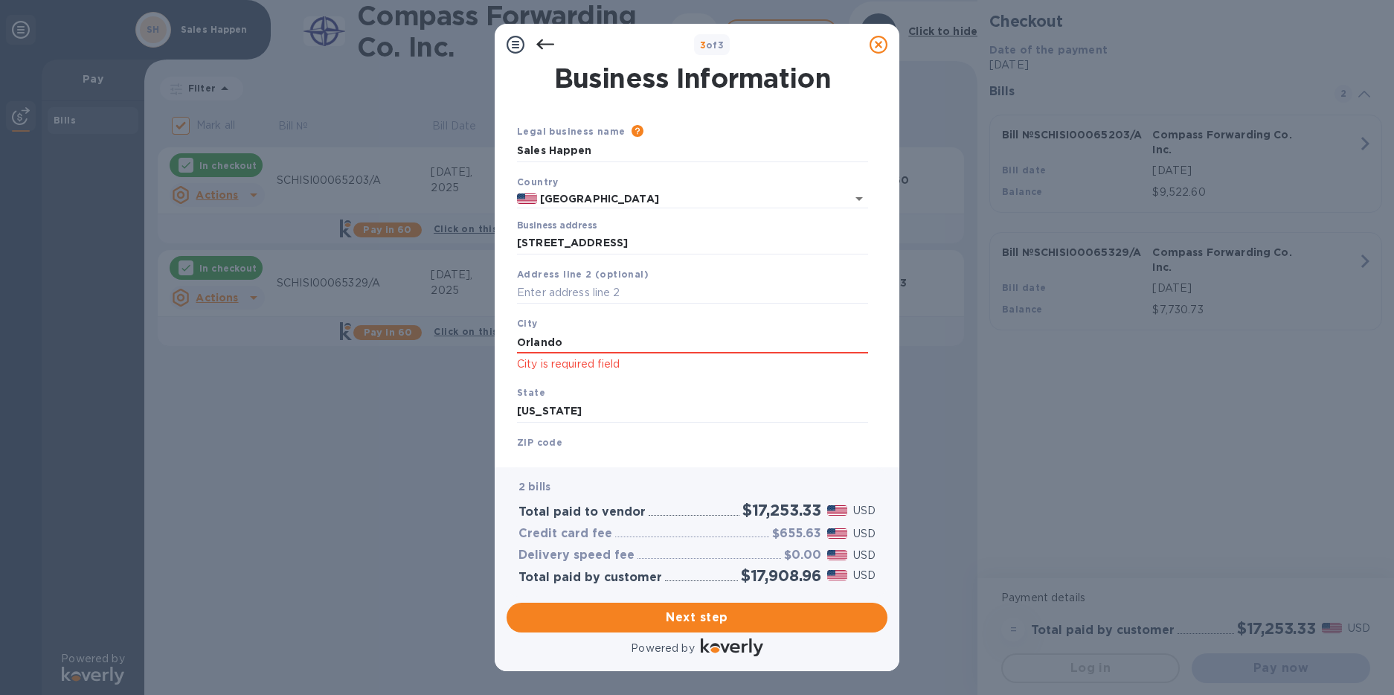
click at [530, 396] on b "State" at bounding box center [531, 392] width 28 height 11
click at [537, 444] on b "ZIP code" at bounding box center [539, 442] width 45 height 11
click at [555, 417] on input "Florida" at bounding box center [692, 411] width 351 height 22
click at [527, 321] on b "City" at bounding box center [527, 323] width 21 height 11
click at [533, 339] on input "Orlando" at bounding box center [692, 342] width 351 height 22
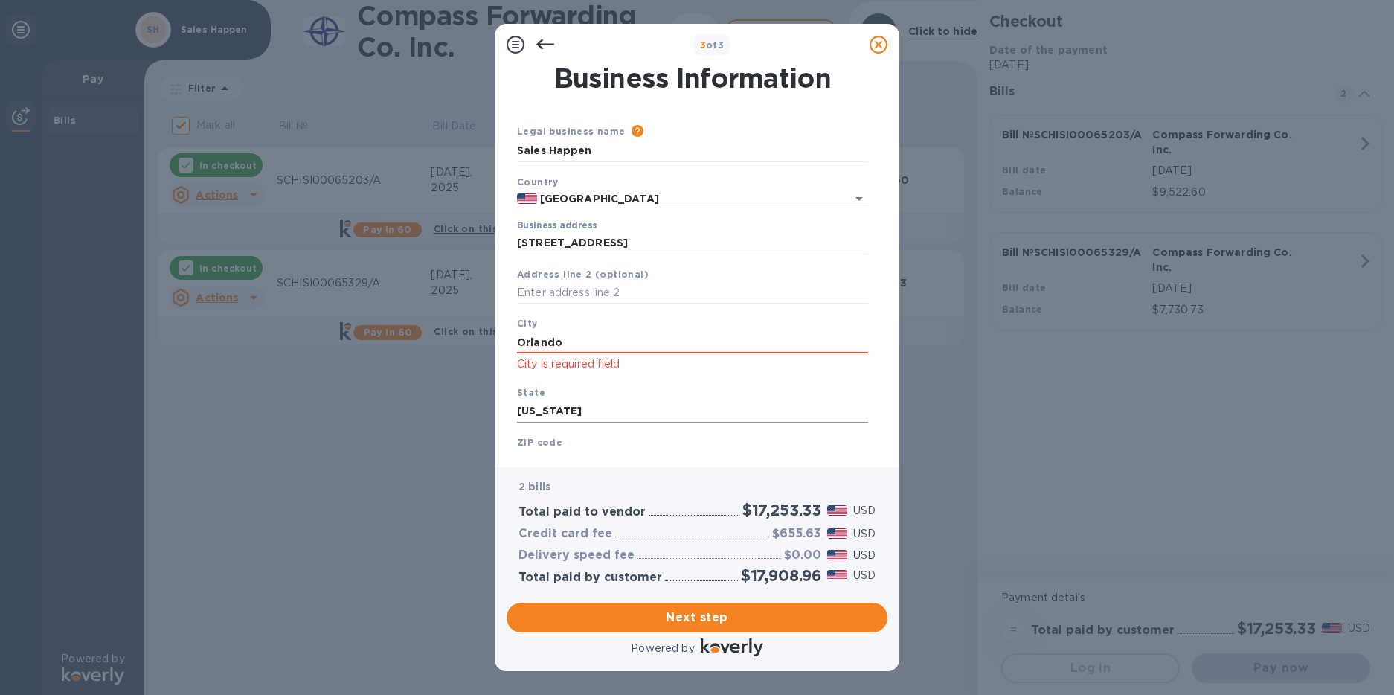
click at [654, 404] on input "Florida" at bounding box center [692, 411] width 351 height 22
click at [550, 442] on b "ZIP code" at bounding box center [539, 442] width 45 height 11
click at [528, 461] on div "Business Information Legal business name Please provide the legal name that app…" at bounding box center [697, 266] width 405 height 402
click at [530, 466] on div "2 bills Total paid to vendor $17,253.33 USD Credit card fee $655.63 USD Deliver…" at bounding box center [697, 531] width 387 height 135
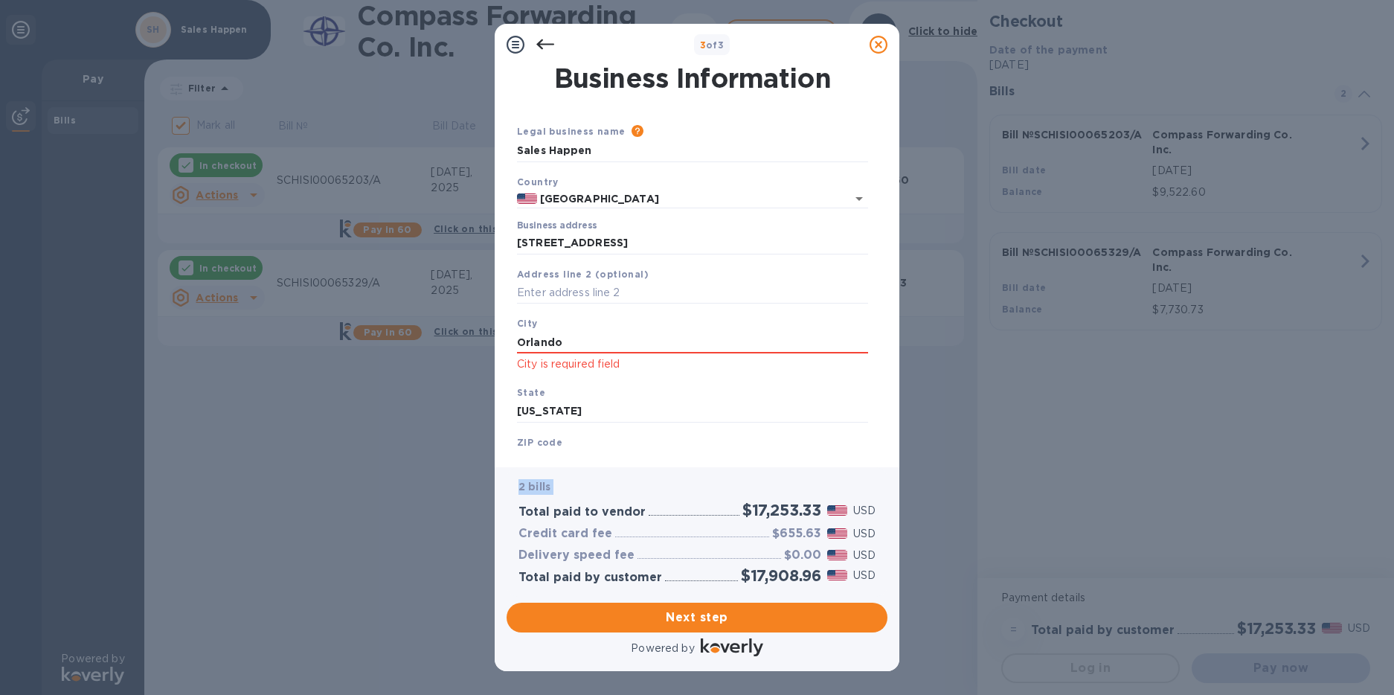
click at [530, 466] on div "2 bills Total paid to vendor $17,253.33 USD Credit card fee $655.63 USD Deliver…" at bounding box center [697, 531] width 387 height 135
click at [546, 452] on input "32806" at bounding box center [692, 461] width 351 height 22
click at [547, 442] on b "ZIP code" at bounding box center [539, 442] width 45 height 11
click at [527, 450] on input "32806" at bounding box center [692, 461] width 351 height 22
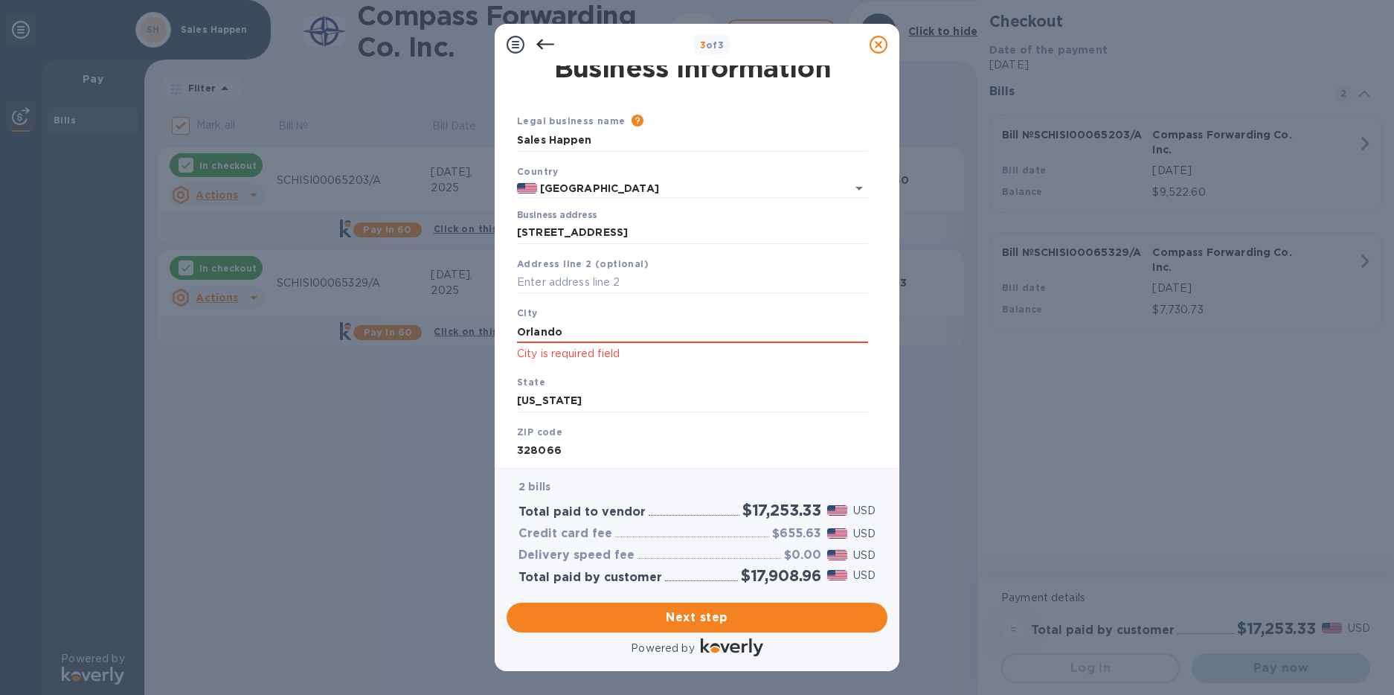
type input "32806"
click at [711, 622] on span "Next step" at bounding box center [696, 617] width 357 height 18
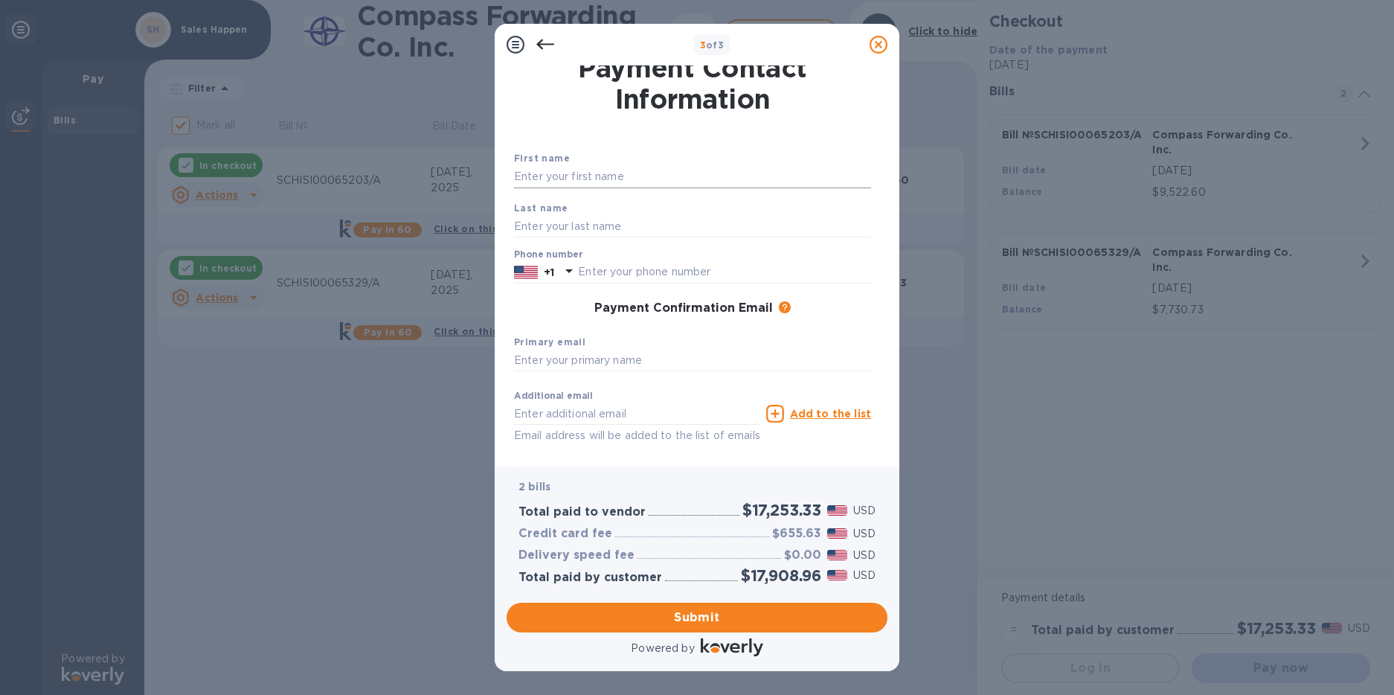
click at [544, 177] on input "text" at bounding box center [692, 177] width 357 height 22
type input "Chris"
type input "Miller"
type input "info@sales-happen.com"
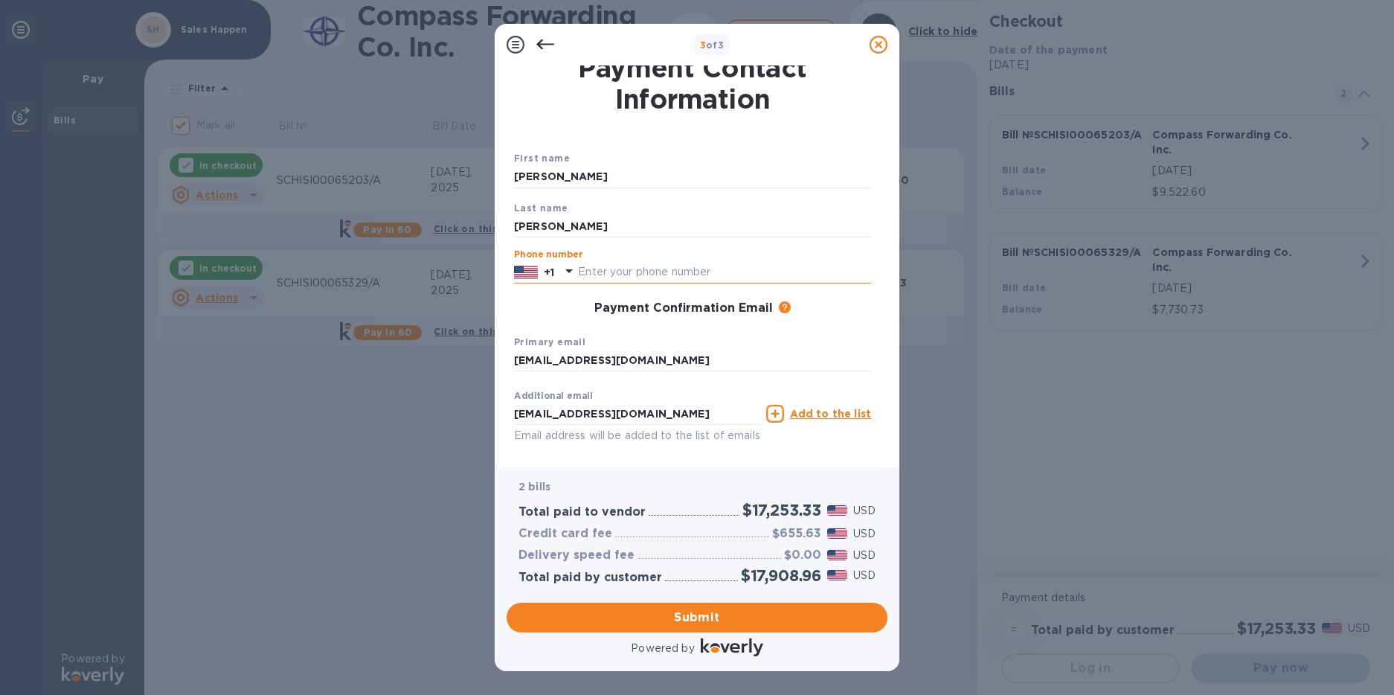
click at [588, 267] on input "text" at bounding box center [724, 272] width 293 height 22
type input "5742866181"
drag, startPoint x: 642, startPoint y: 360, endPoint x: 420, endPoint y: 351, distance: 221.8
click at [420, 351] on div "3 of 3 Payment Contact Information First name Chris Last name Miller Phone numb…" at bounding box center [697, 347] width 1394 height 695
type input "chris@xactsource.com"
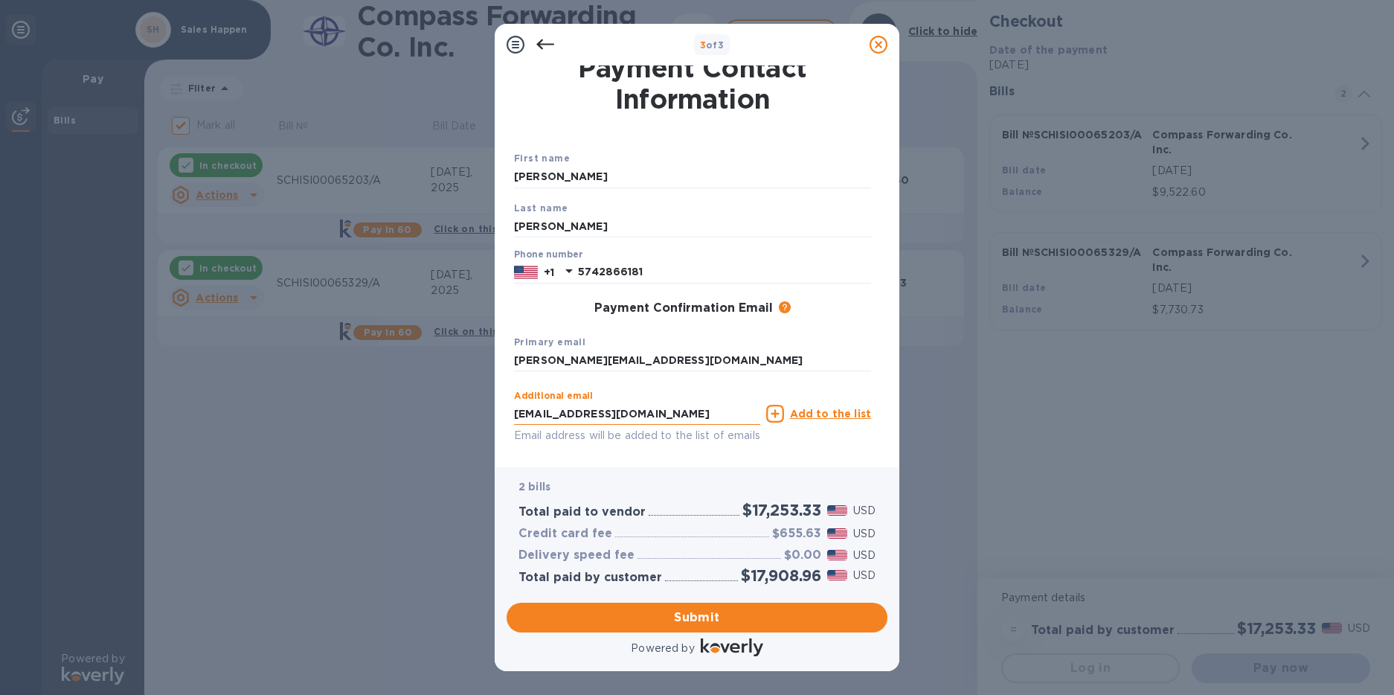
click at [515, 415] on input "info@sales-happen.com" at bounding box center [637, 413] width 246 height 22
drag, startPoint x: 654, startPoint y: 417, endPoint x: 426, endPoint y: 390, distance: 229.3
click at [426, 390] on div "3 of 3 Payment Contact Information First name Chris Last name Miller Phone numb…" at bounding box center [697, 347] width 1394 height 695
type input "chris@xactsource.com"
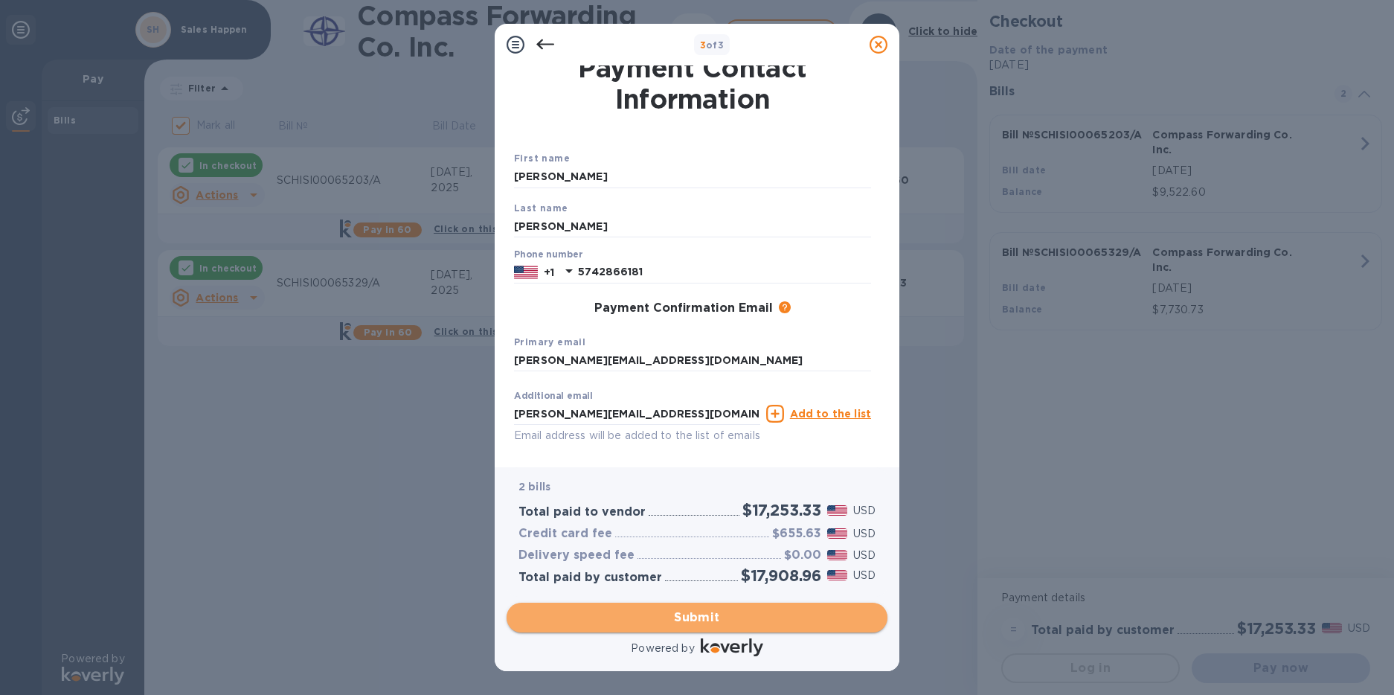
click at [668, 620] on span "Submit" at bounding box center [696, 617] width 357 height 18
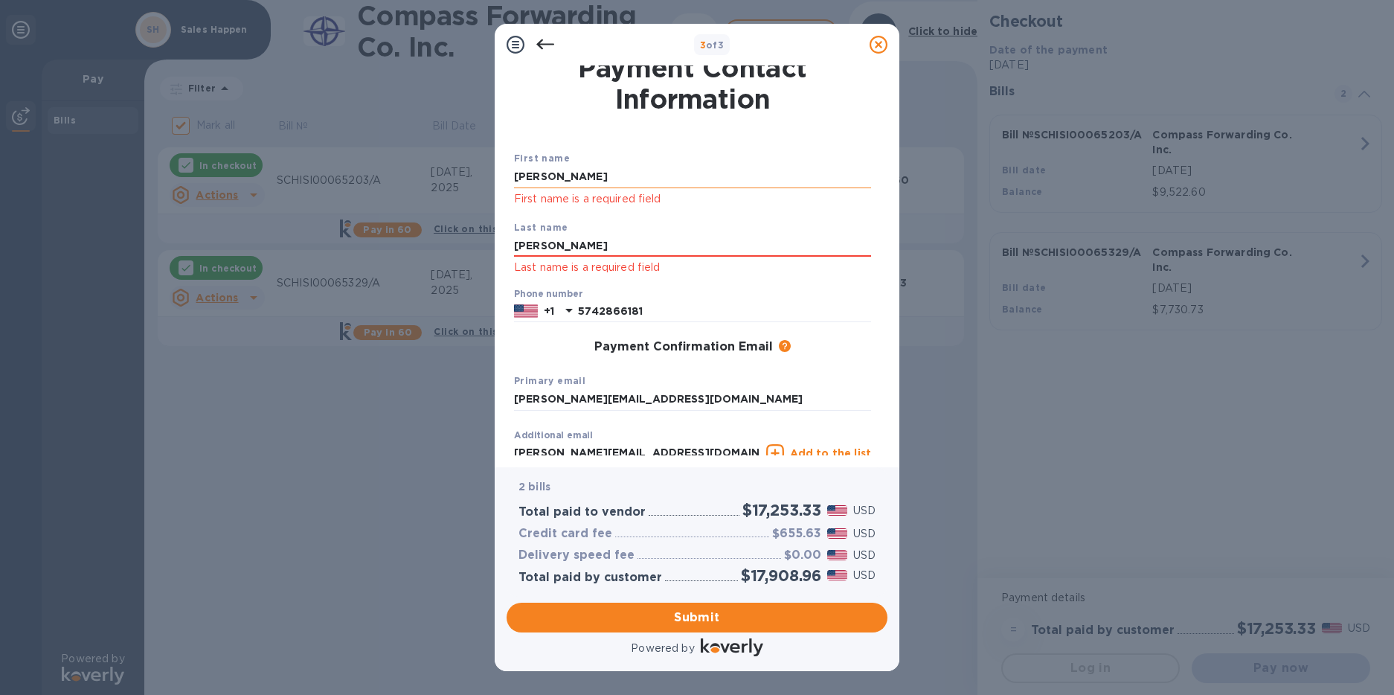
click at [556, 170] on input "Chris" at bounding box center [692, 177] width 357 height 22
click at [549, 231] on b "Last name" at bounding box center [541, 227] width 54 height 11
drag, startPoint x: 552, startPoint y: 177, endPoint x: 424, endPoint y: 179, distance: 127.9
click at [424, 179] on div "3 of 3 Payment Contact Information First name Chris First name is a required fi…" at bounding box center [697, 347] width 1394 height 695
type input "Chris"
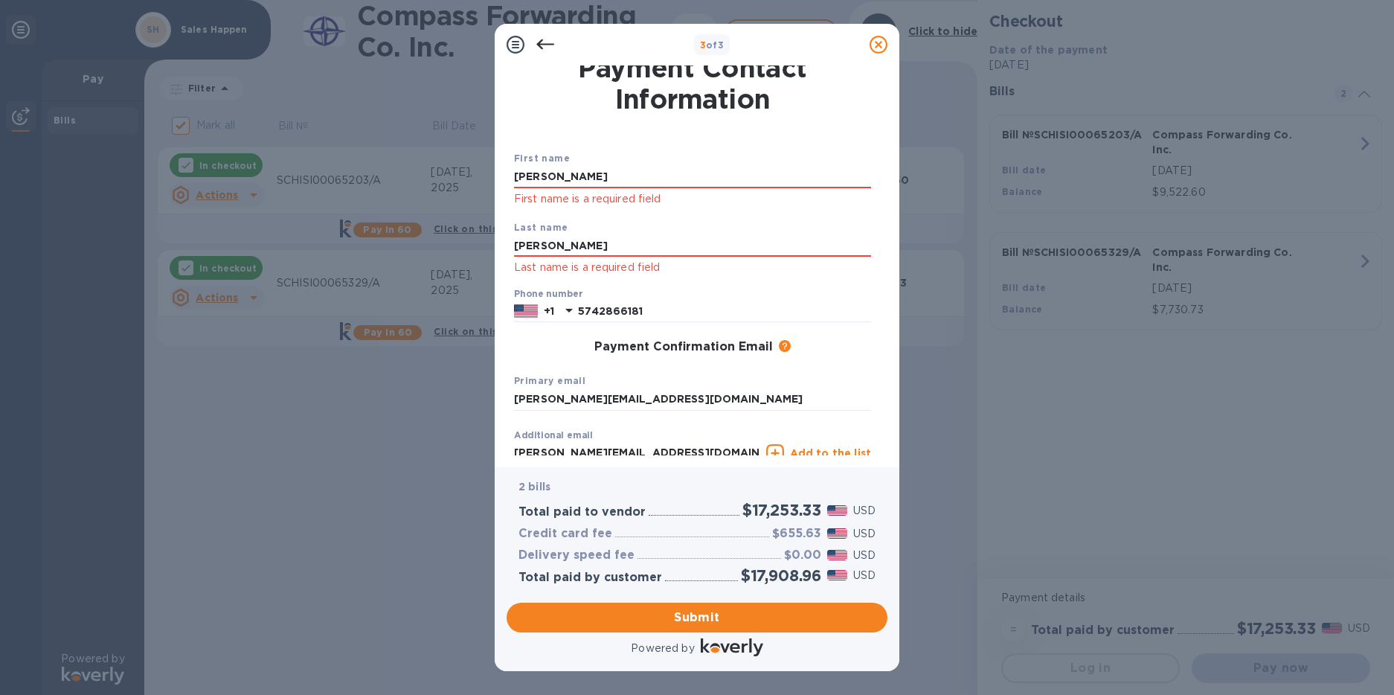
type input "info@sales-happen.com"
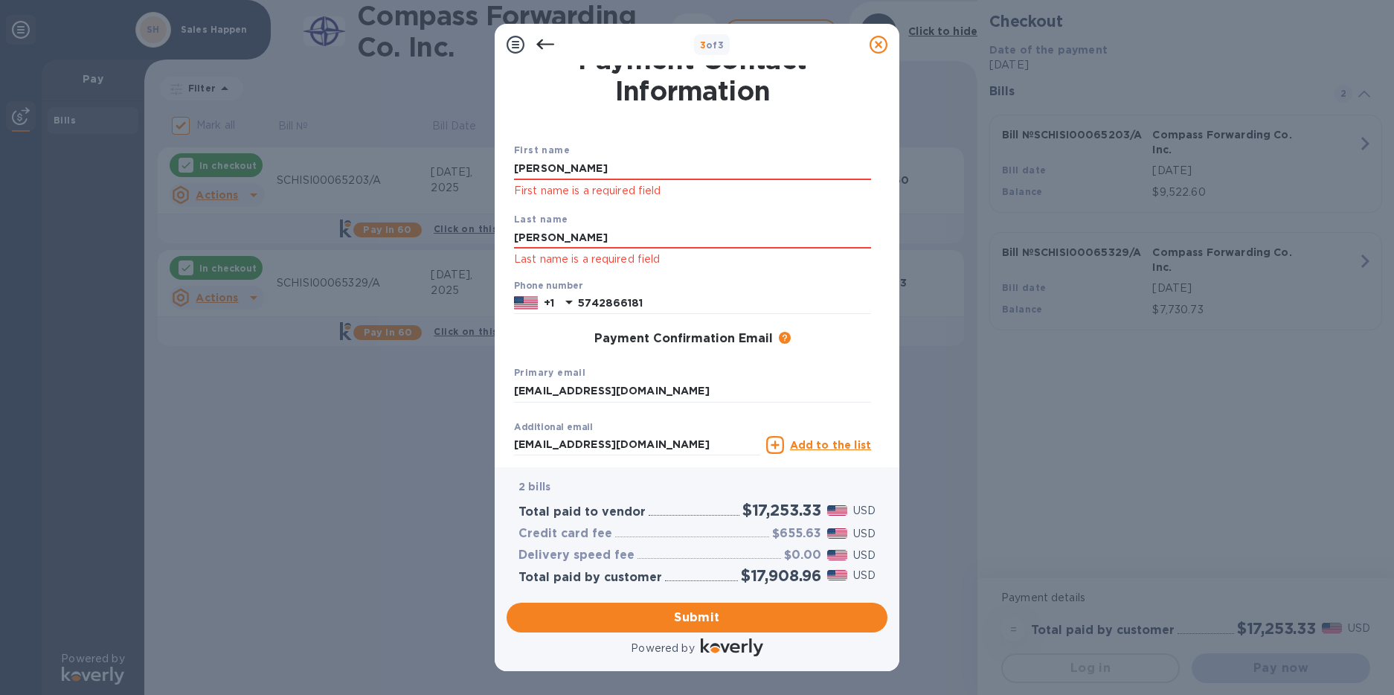
drag, startPoint x: 562, startPoint y: 239, endPoint x: 464, endPoint y: 243, distance: 97.5
click at [464, 243] on div "3 of 3 Payment Contact Information First name Chris First name is a required fi…" at bounding box center [697, 347] width 1394 height 695
type input "M"
type input "Miller"
click at [511, 314] on div "First name Chris First name is a required field Last name Miller Last name is a…" at bounding box center [692, 310] width 363 height 390
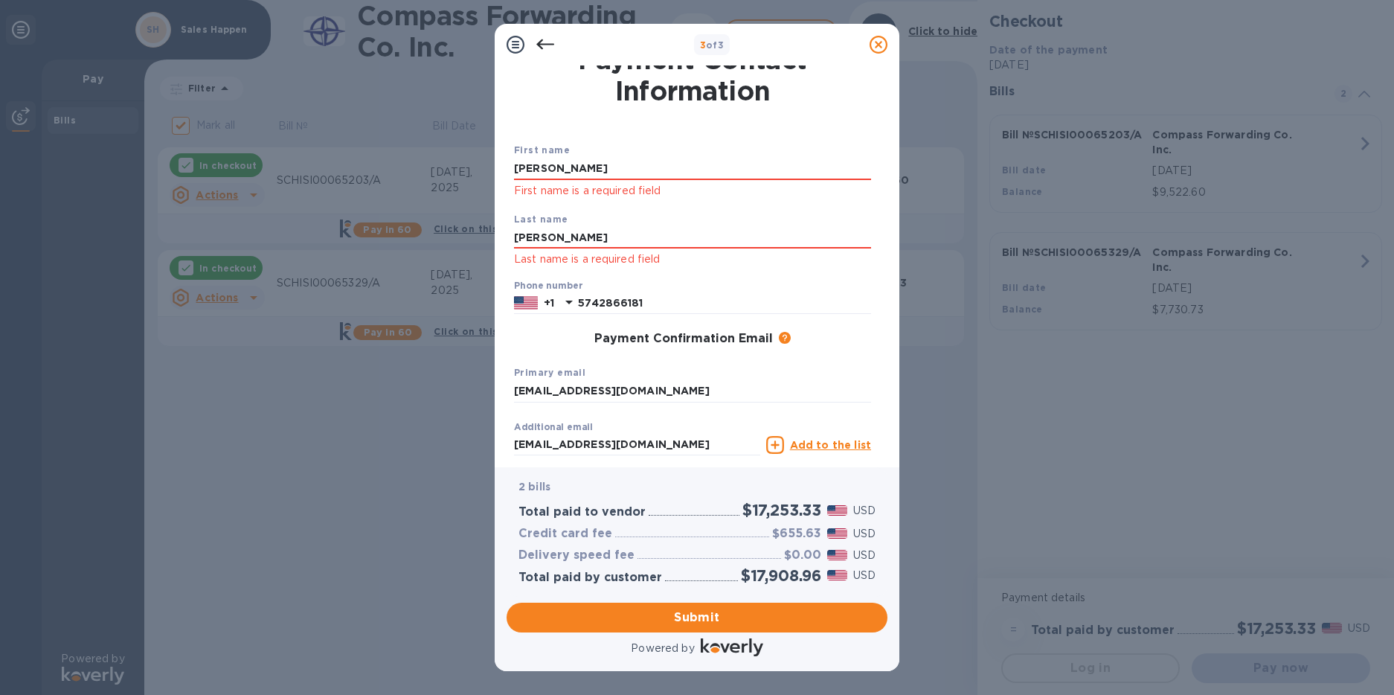
click at [829, 450] on u "Add to the list" at bounding box center [830, 445] width 81 height 12
click at [626, 393] on input "info@sales-happen.com" at bounding box center [692, 391] width 357 height 22
drag, startPoint x: 536, startPoint y: 391, endPoint x: 494, endPoint y: 379, distance: 43.3
click at [495, 379] on div "Payment Contact Information First name Chris First name is a required field Las…" at bounding box center [697, 266] width 405 height 402
type input "chris@sales-happen.com"
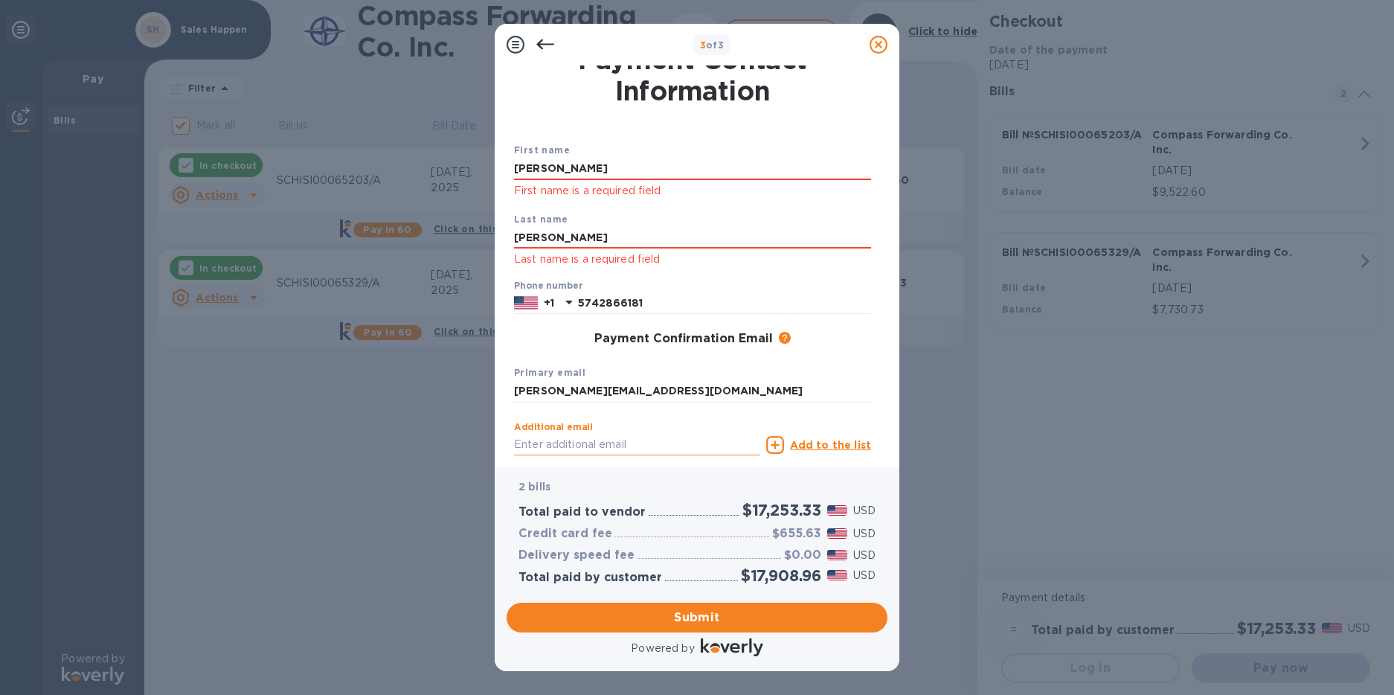
click at [540, 451] on input "text" at bounding box center [637, 445] width 246 height 22
click at [830, 448] on u "Add to the list" at bounding box center [830, 445] width 81 height 12
click at [550, 449] on input "c" at bounding box center [637, 445] width 246 height 22
type input "chris@xactsource.com"
click at [708, 425] on div "Additional email chris@xactsource.com Invalid email" at bounding box center [637, 449] width 246 height 54
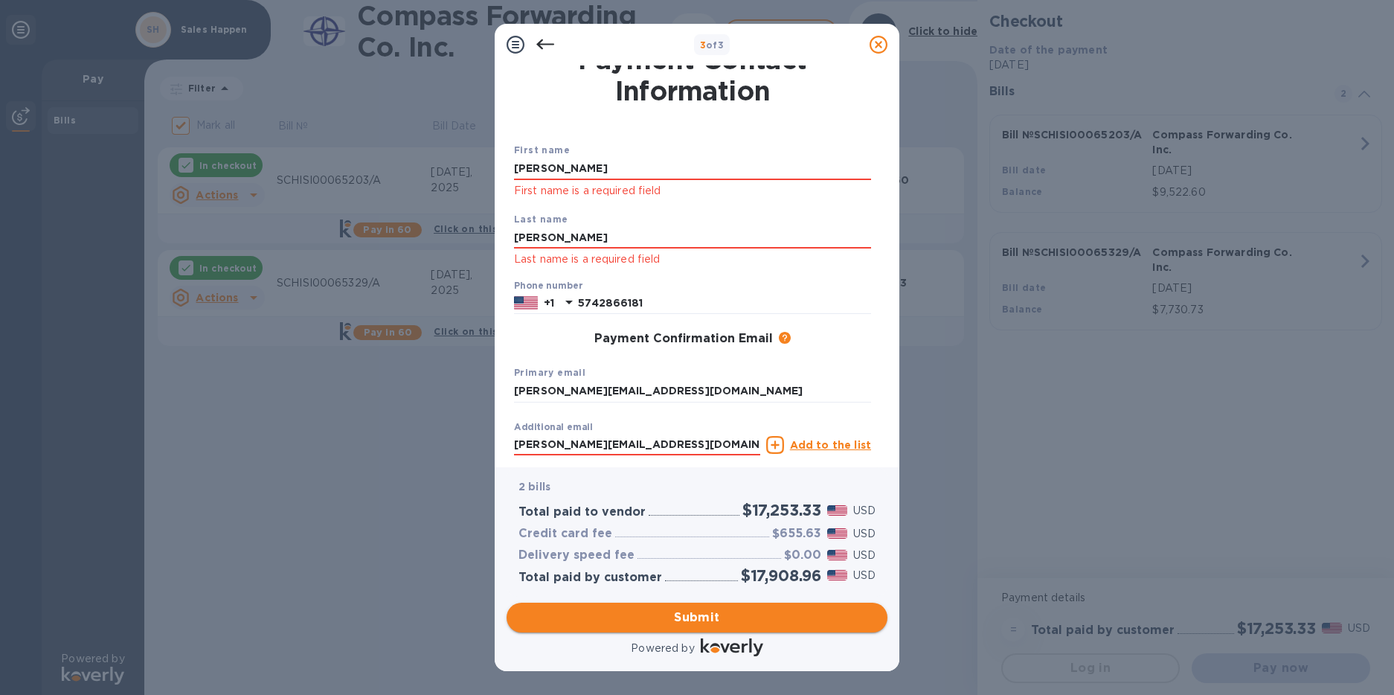
click at [683, 626] on span "Submit" at bounding box center [696, 617] width 357 height 18
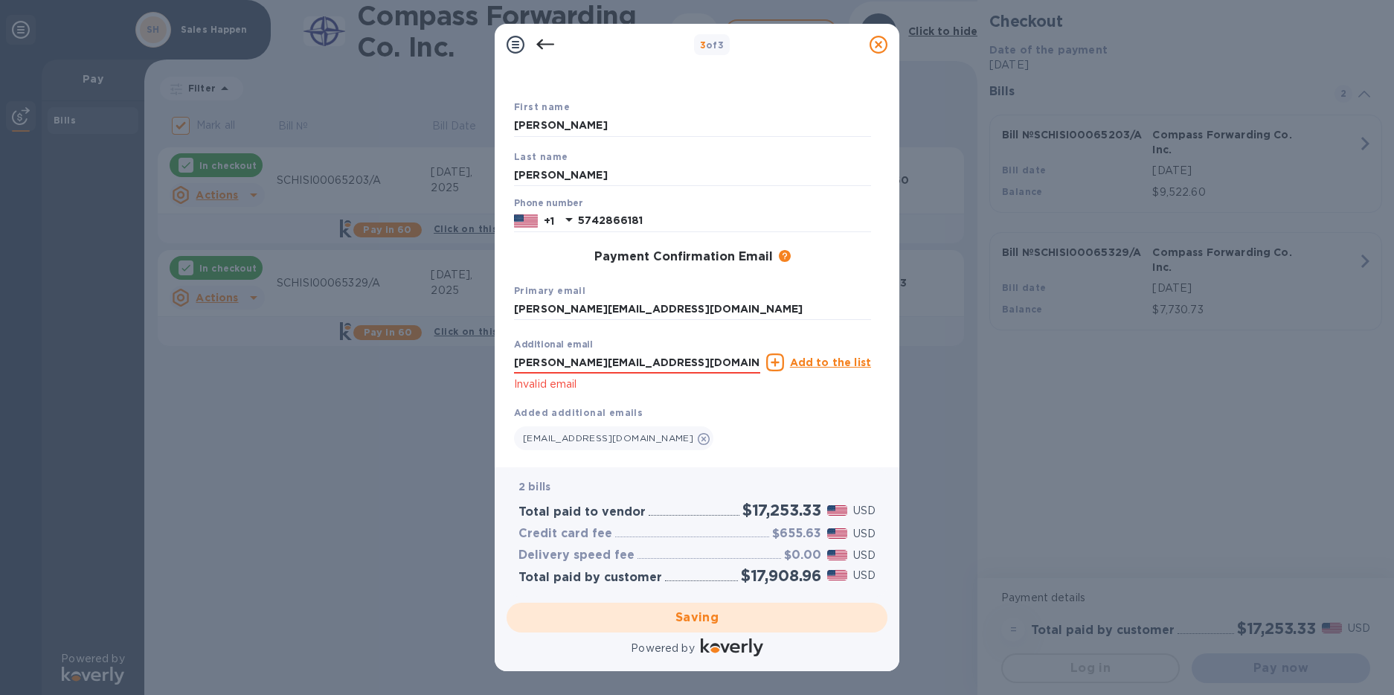
scroll to position [80, 0]
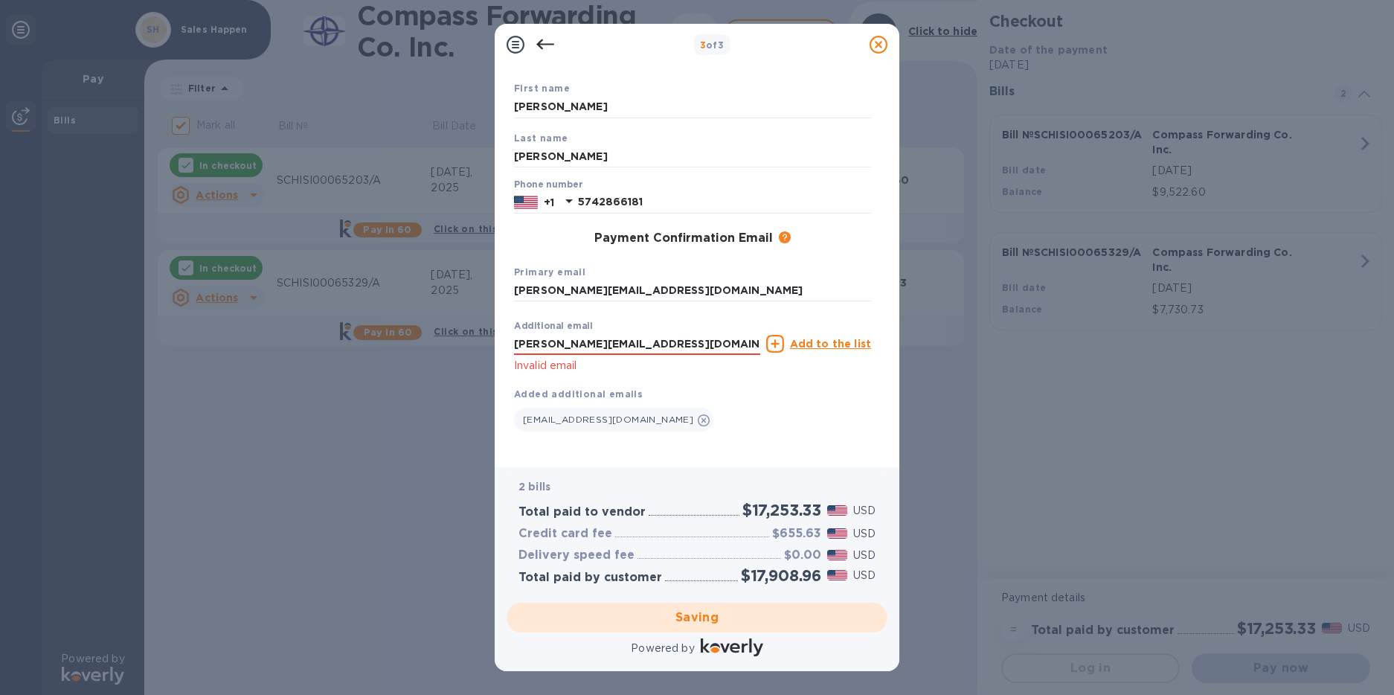
checkbox input "false"
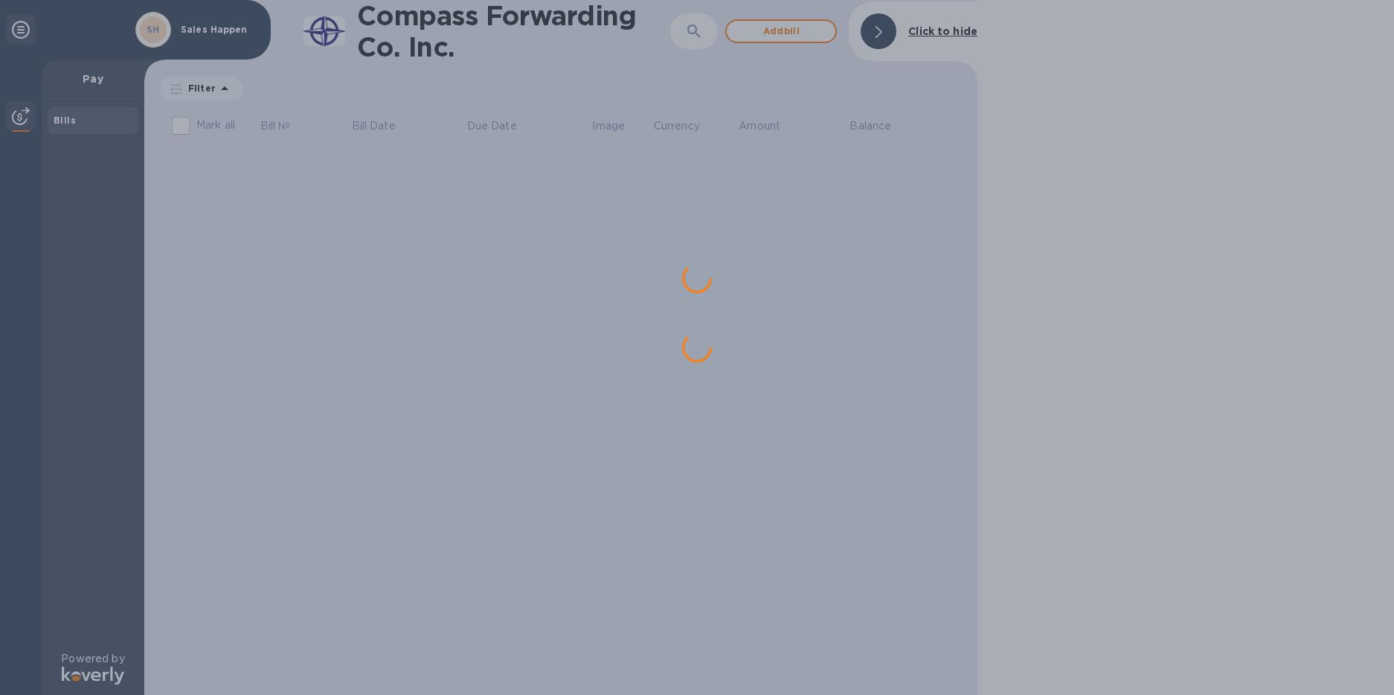
scroll to position [0, 0]
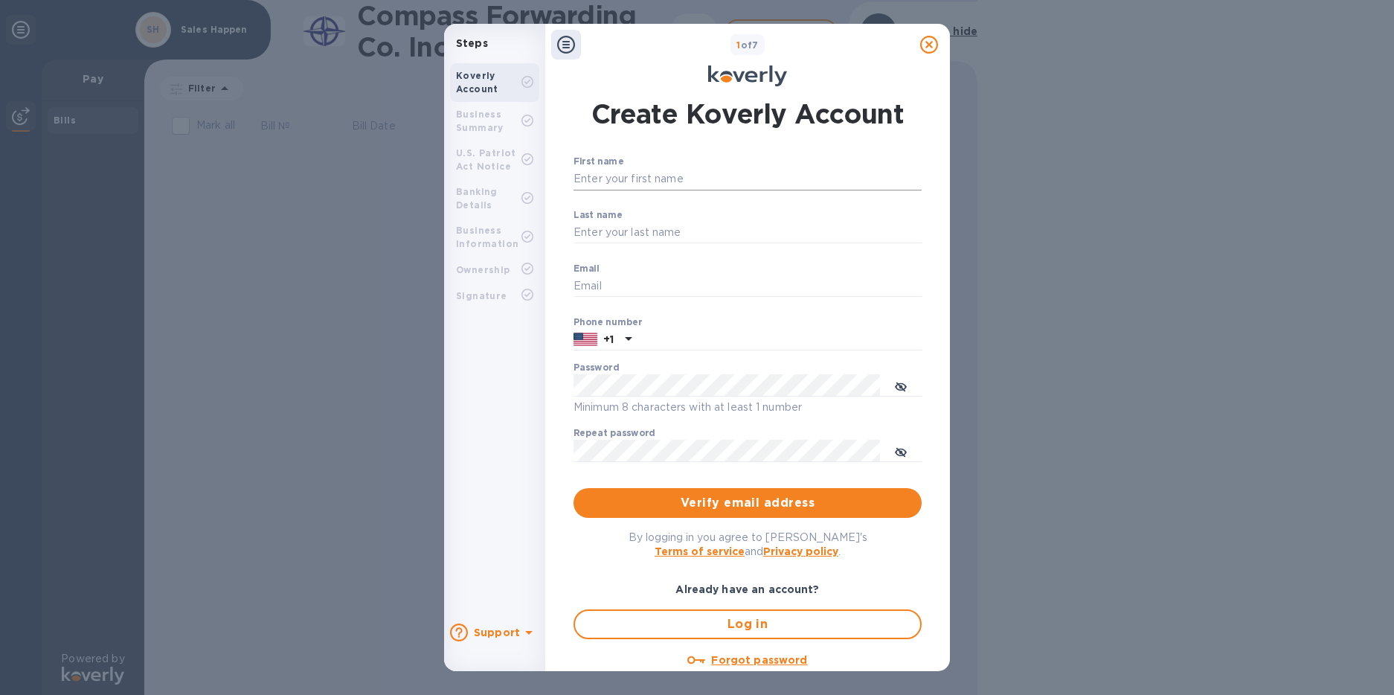
click at [600, 181] on input "First name" at bounding box center [747, 179] width 348 height 22
type input "Chris"
type input "Miller"
drag, startPoint x: 711, startPoint y: 285, endPoint x: 496, endPoint y: 271, distance: 215.4
click at [496, 271] on div "Steps Koverly Account Business Summary U.S. Patriot Act Notice Banking Details …" at bounding box center [697, 347] width 506 height 647
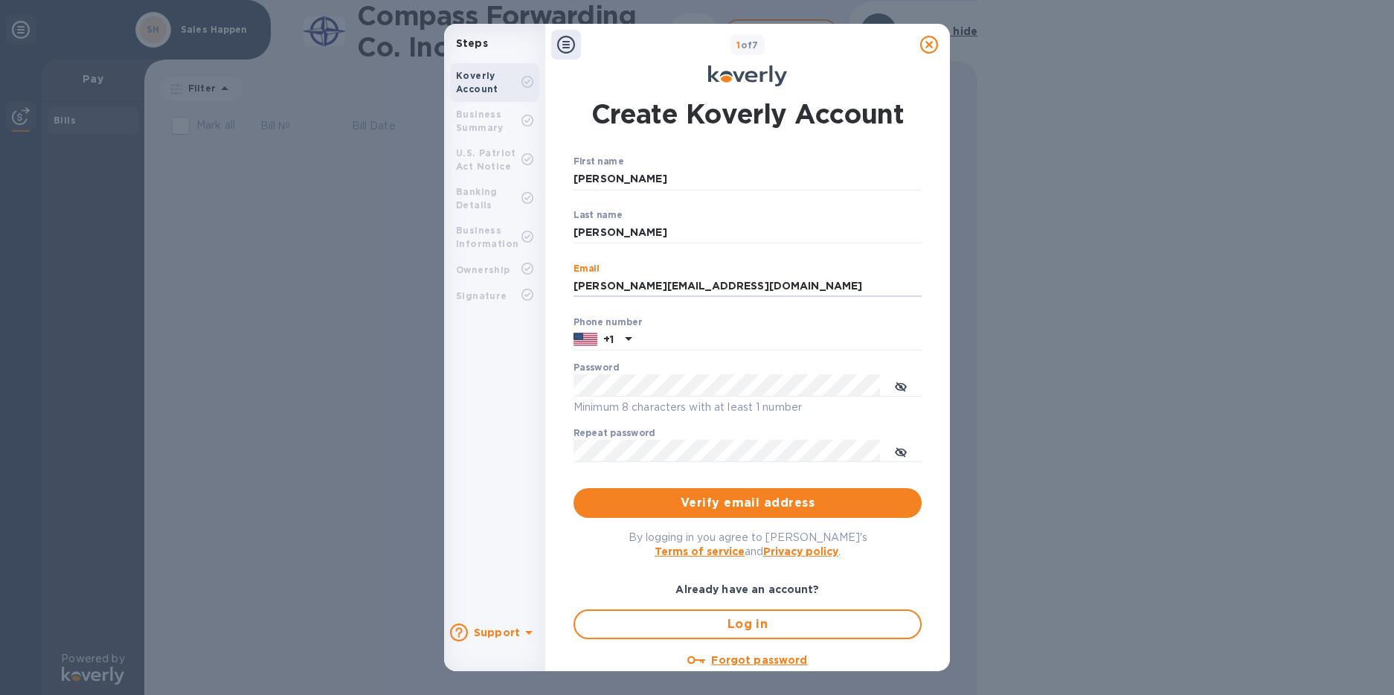
type input "chris@xactsource.com"
drag, startPoint x: 562, startPoint y: 365, endPoint x: 610, endPoint y: 357, distance: 49.0
click at [562, 365] on div "Create Koverly Account First name Chris ​ Last name Miller ​ Email chris@xactso…" at bounding box center [747, 377] width 381 height 582
click at [647, 339] on input "text" at bounding box center [779, 340] width 284 height 22
type input "5742866181"
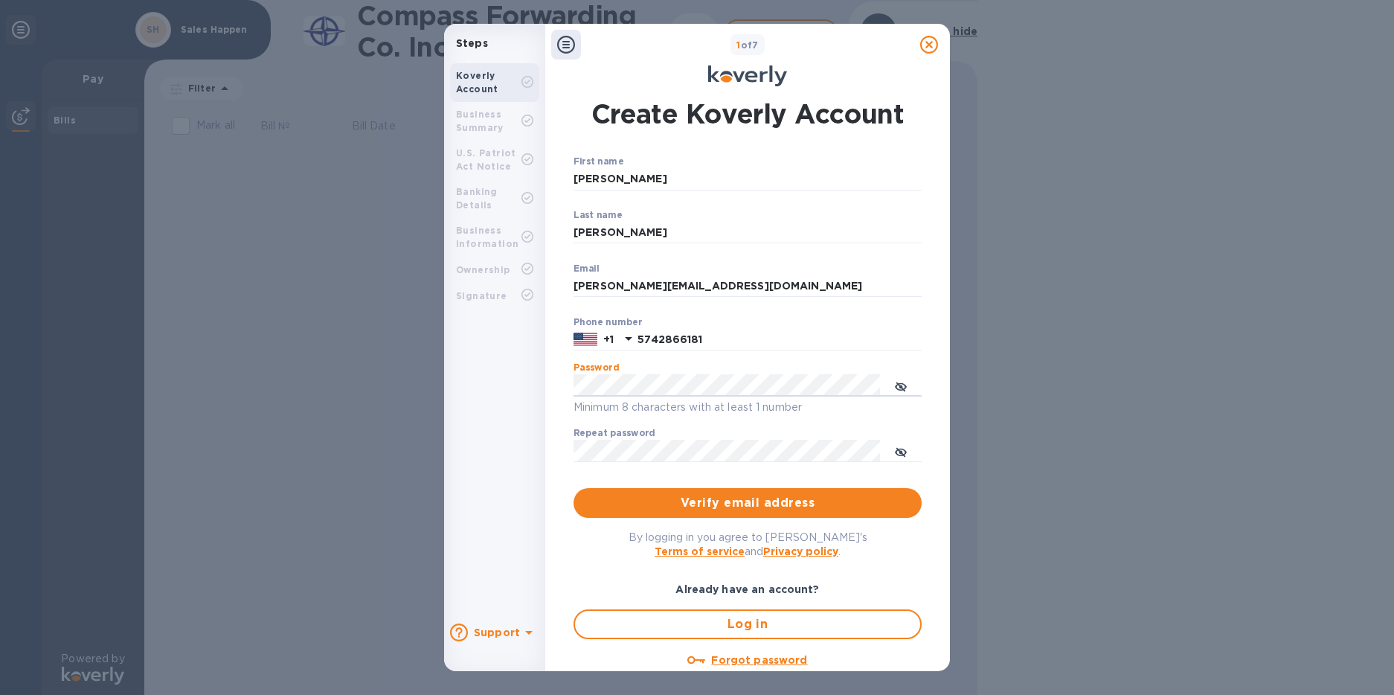
click at [536, 434] on div "Koverly Account Business Summary U.S. Patriot Act Notice Banking Details Busine…" at bounding box center [494, 334] width 101 height 554
click at [594, 437] on label "Repeat password" at bounding box center [614, 433] width 82 height 9
click at [549, 480] on div "Create Koverly Account First name Chris ​ Last name Miller ​ Email chris@xactso…" at bounding box center [747, 378] width 405 height 585
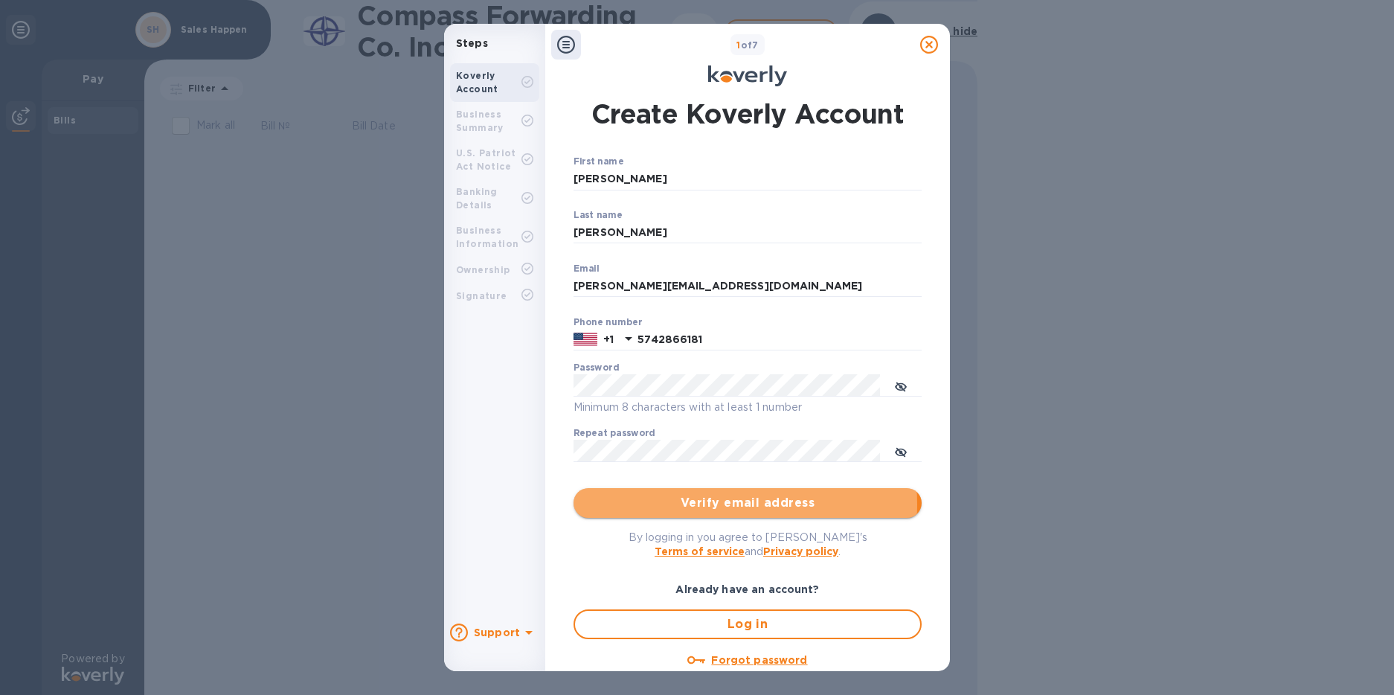
click at [707, 504] on span "Verify email address" at bounding box center [747, 503] width 324 height 18
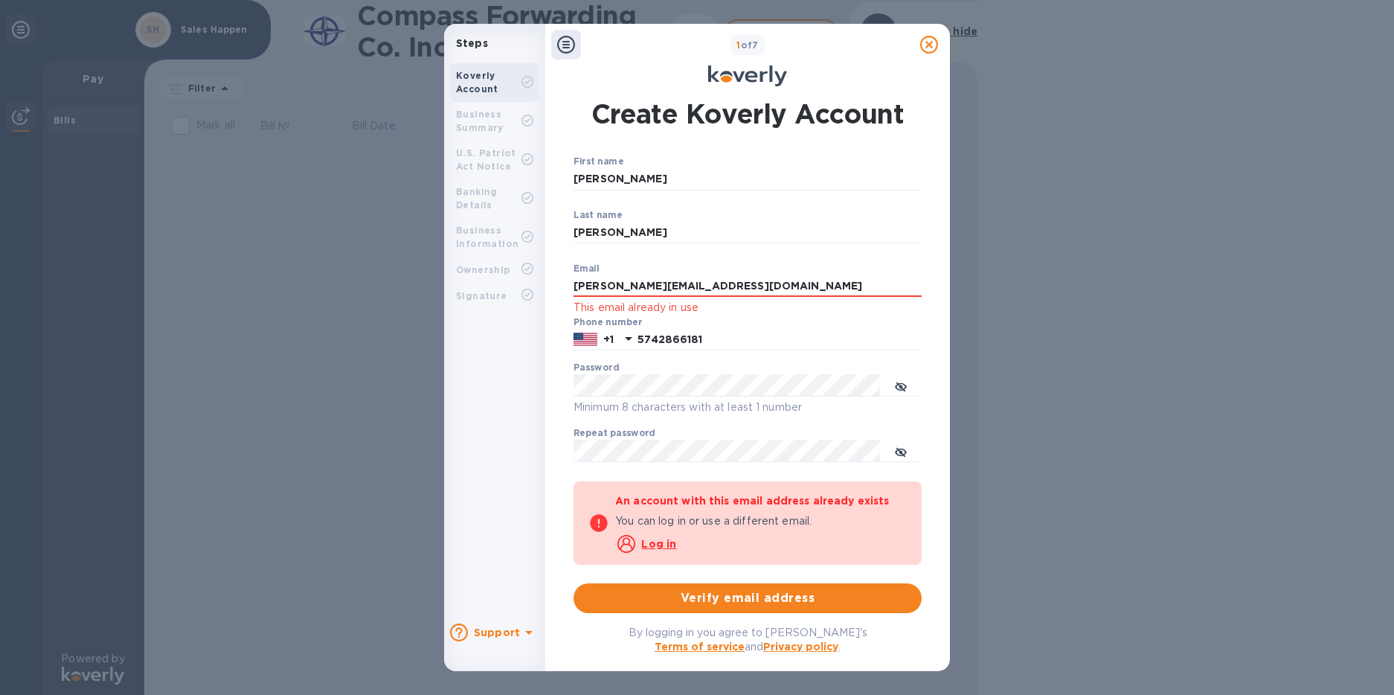
click at [664, 544] on u "Log in" at bounding box center [658, 544] width 35 height 12
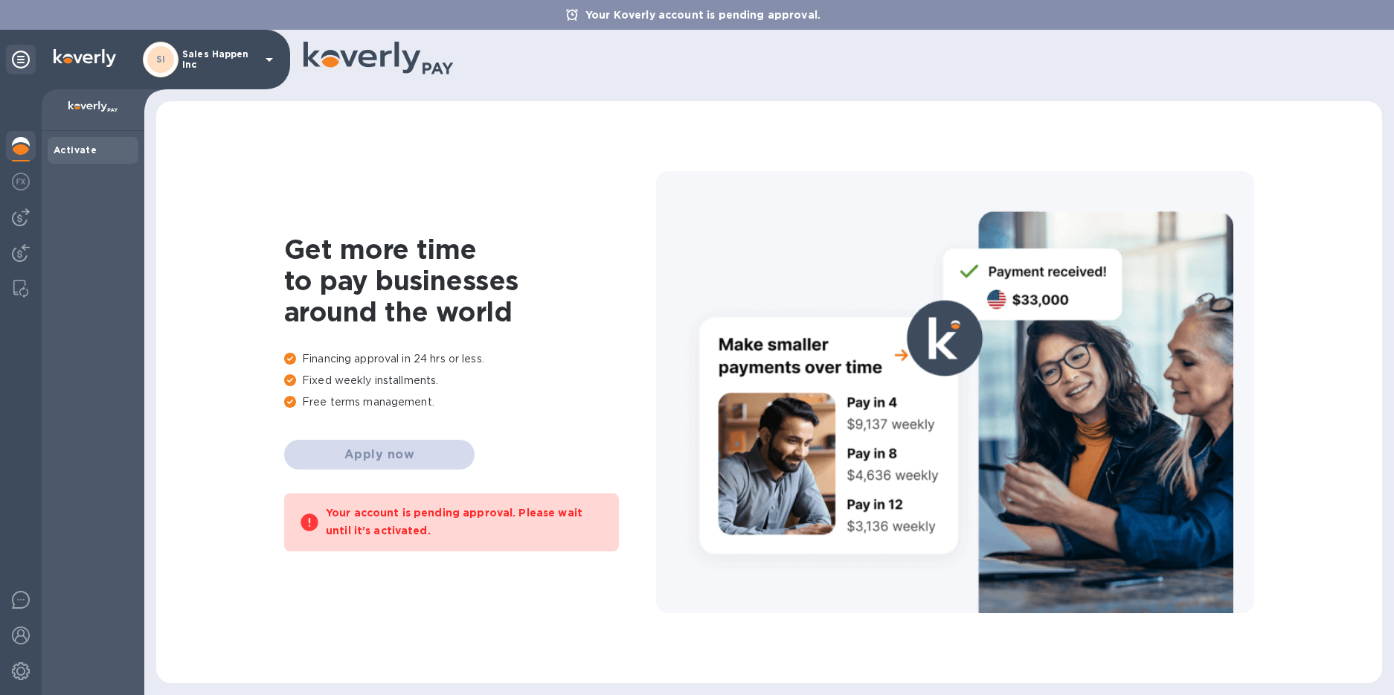
click at [619, 197] on div "Get more time to pay businesses around the world Financing approval in 24 hrs o…" at bounding box center [769, 392] width 1196 height 552
